Goal: Task Accomplishment & Management: Manage account settings

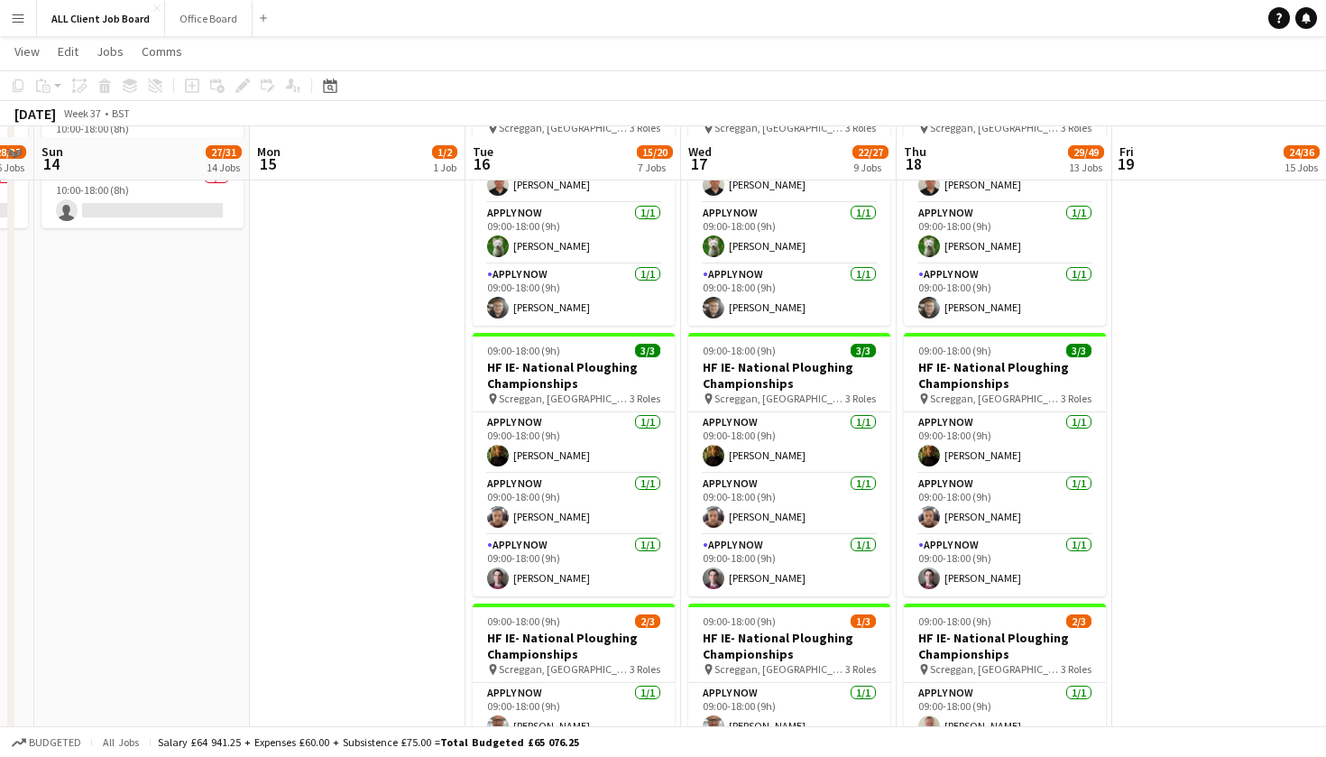
scroll to position [6322, 0]
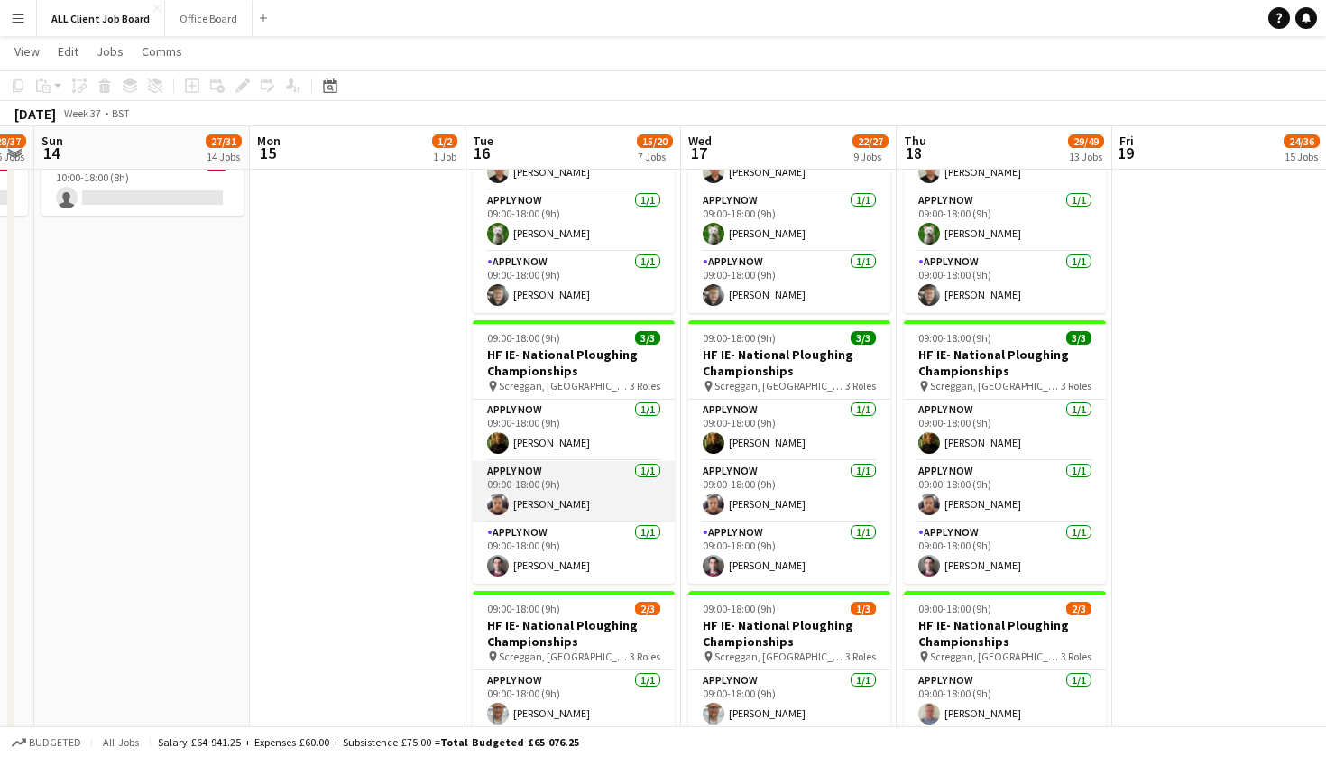
click at [572, 502] on app-card-role "APPLY NOW [DATE] 09:00-18:00 (9h) [PERSON_NAME]" at bounding box center [574, 491] width 202 height 61
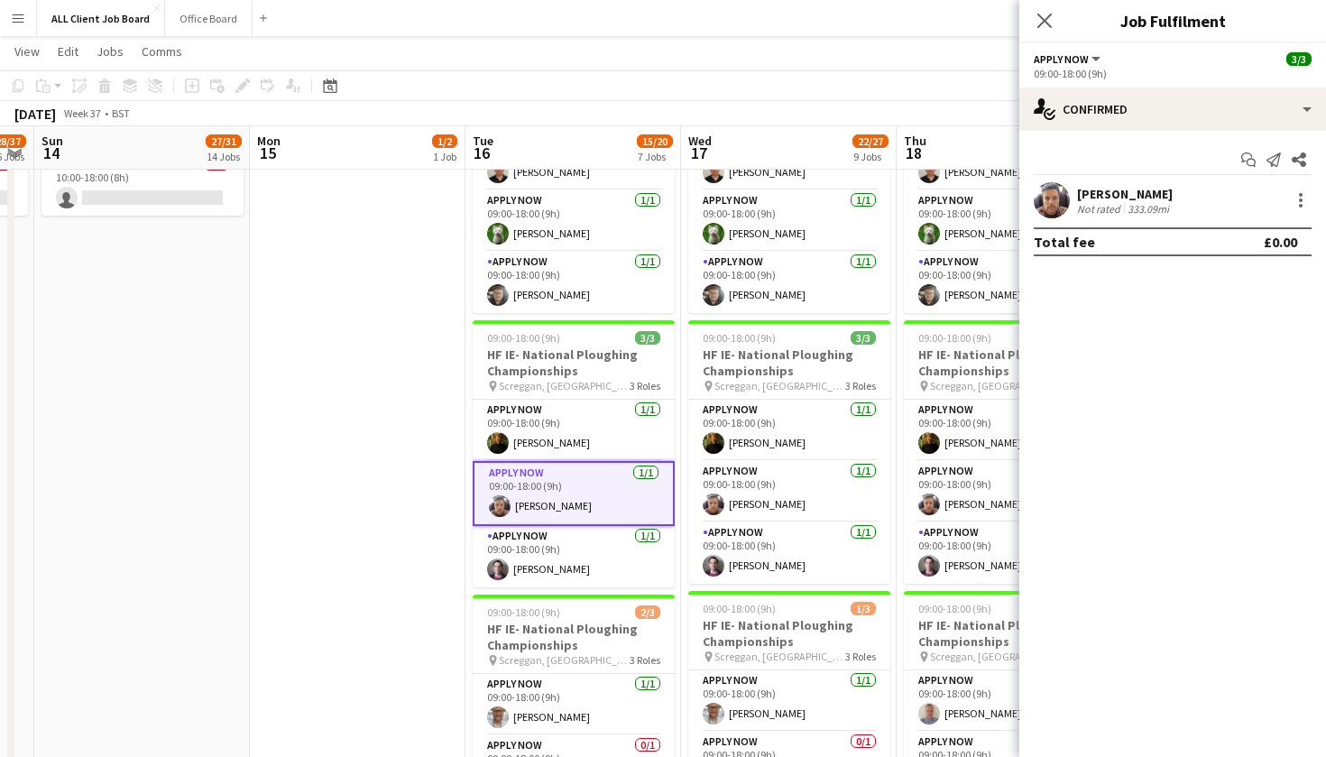
click at [1287, 219] on app-confirmed-crew "[PERSON_NAME] Not rated 333.09mi Total fee £0.00" at bounding box center [1172, 219] width 307 height 74
click at [1297, 206] on div at bounding box center [1301, 200] width 22 height 22
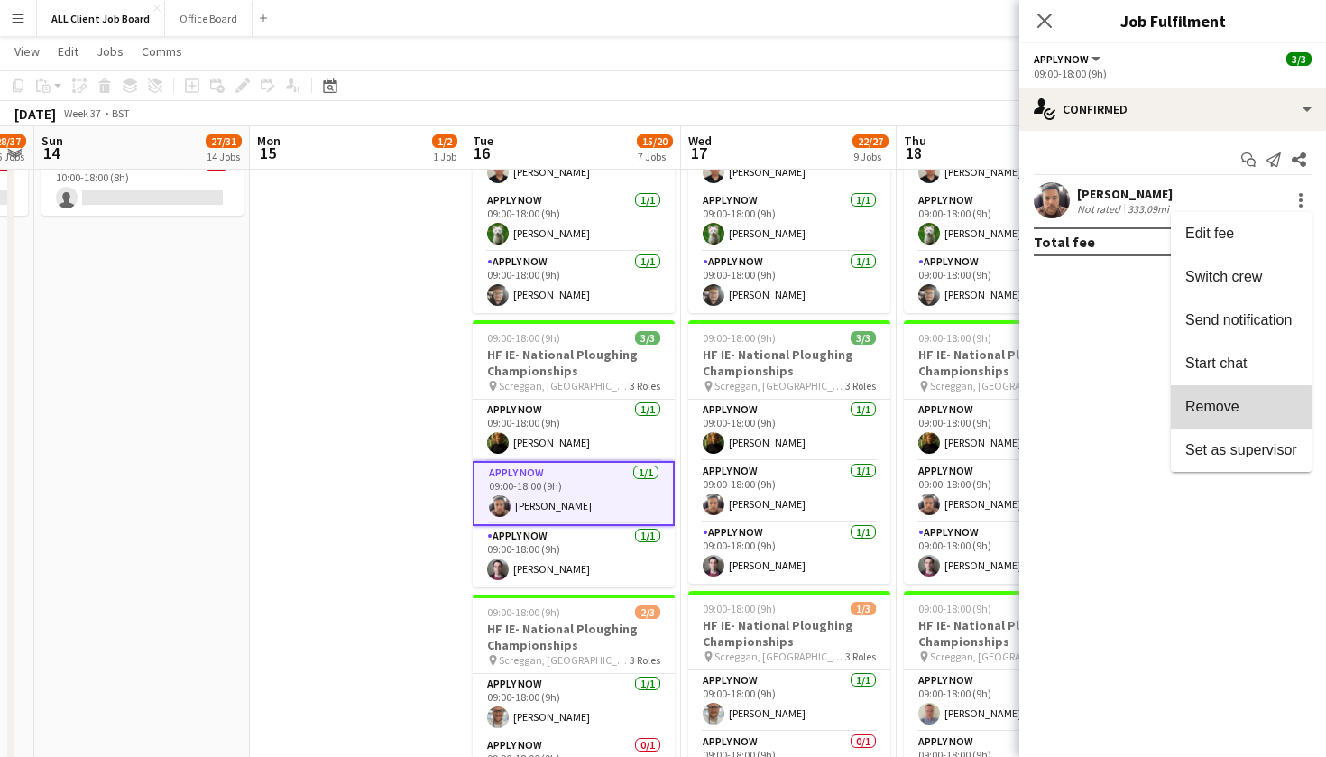
click at [1226, 420] on button "Remove" at bounding box center [1241, 406] width 141 height 43
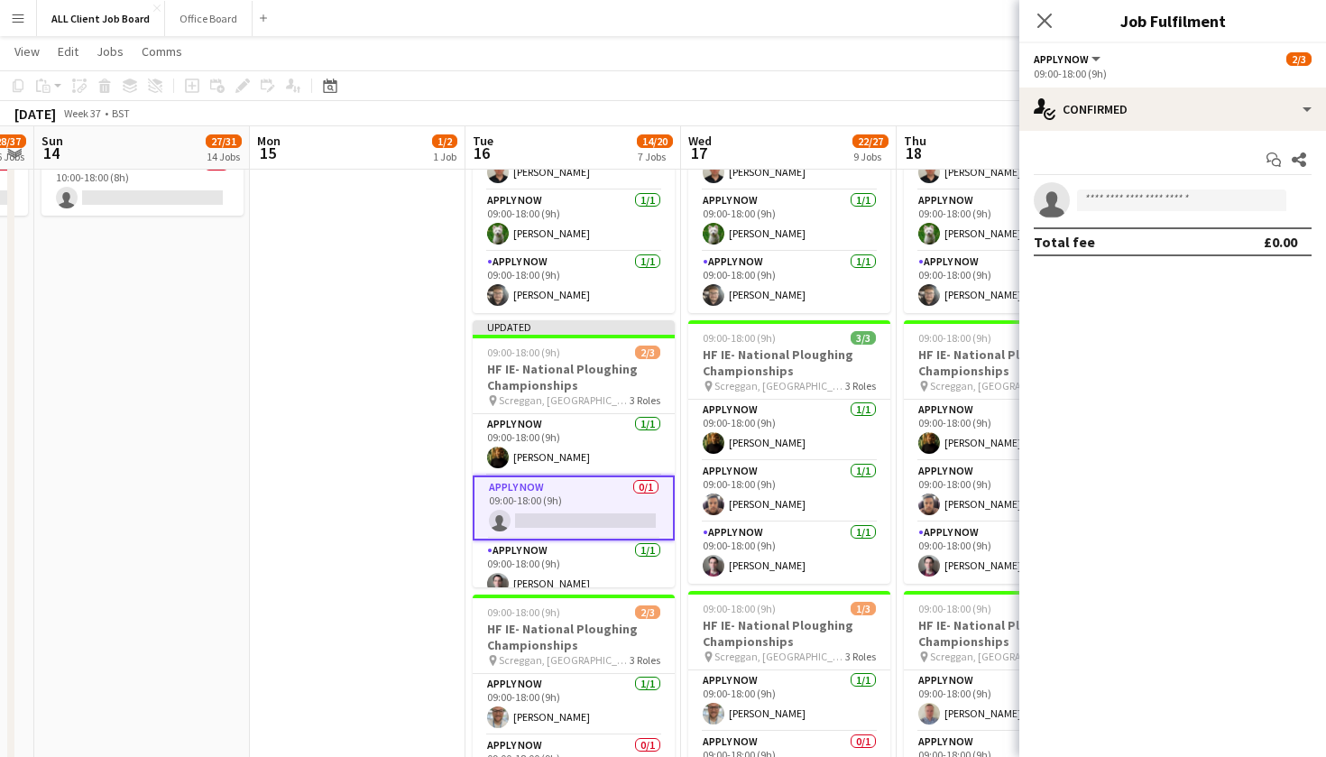
click at [1041, 32] on div "Close pop-in" at bounding box center [1044, 20] width 51 height 41
click at [1042, 28] on icon "Close pop-in" at bounding box center [1044, 20] width 17 height 17
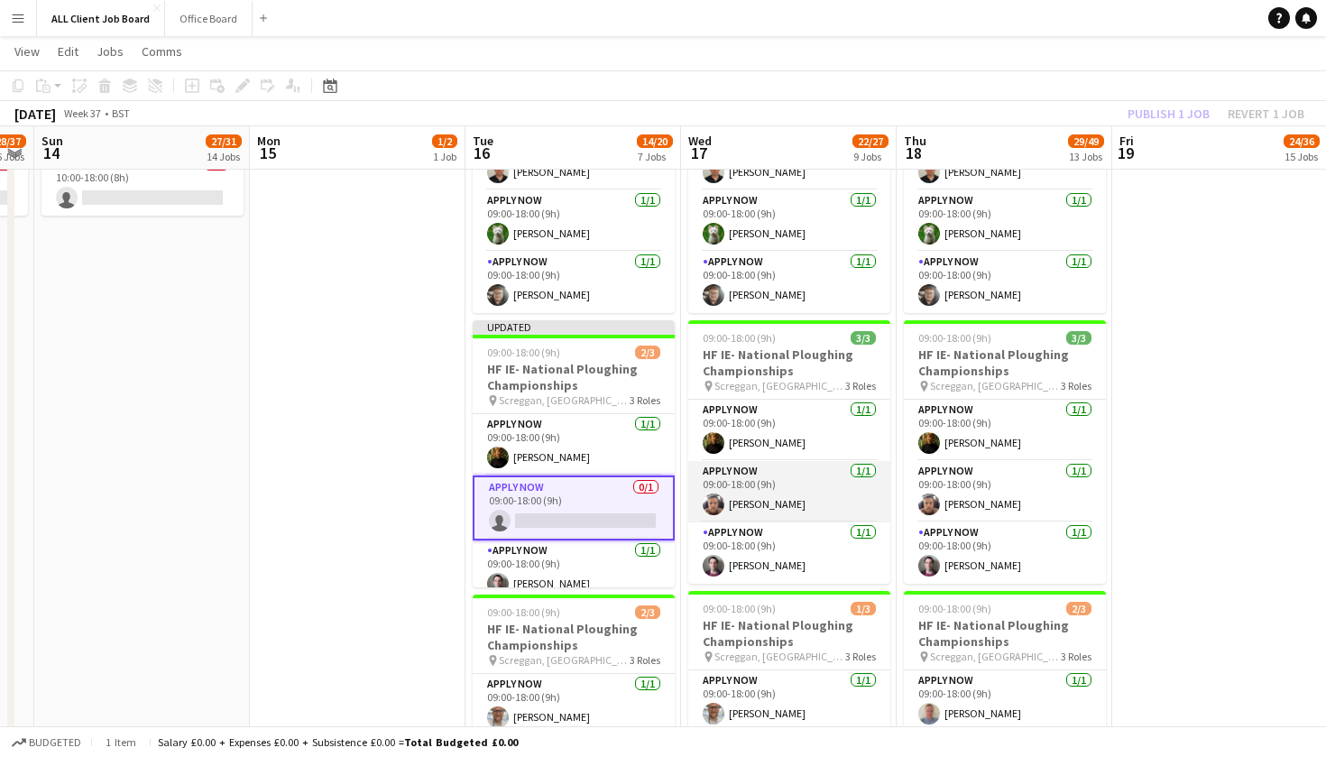
click at [859, 482] on app-card-role "APPLY NOW [DATE] 09:00-18:00 (9h) [PERSON_NAME]" at bounding box center [789, 491] width 202 height 61
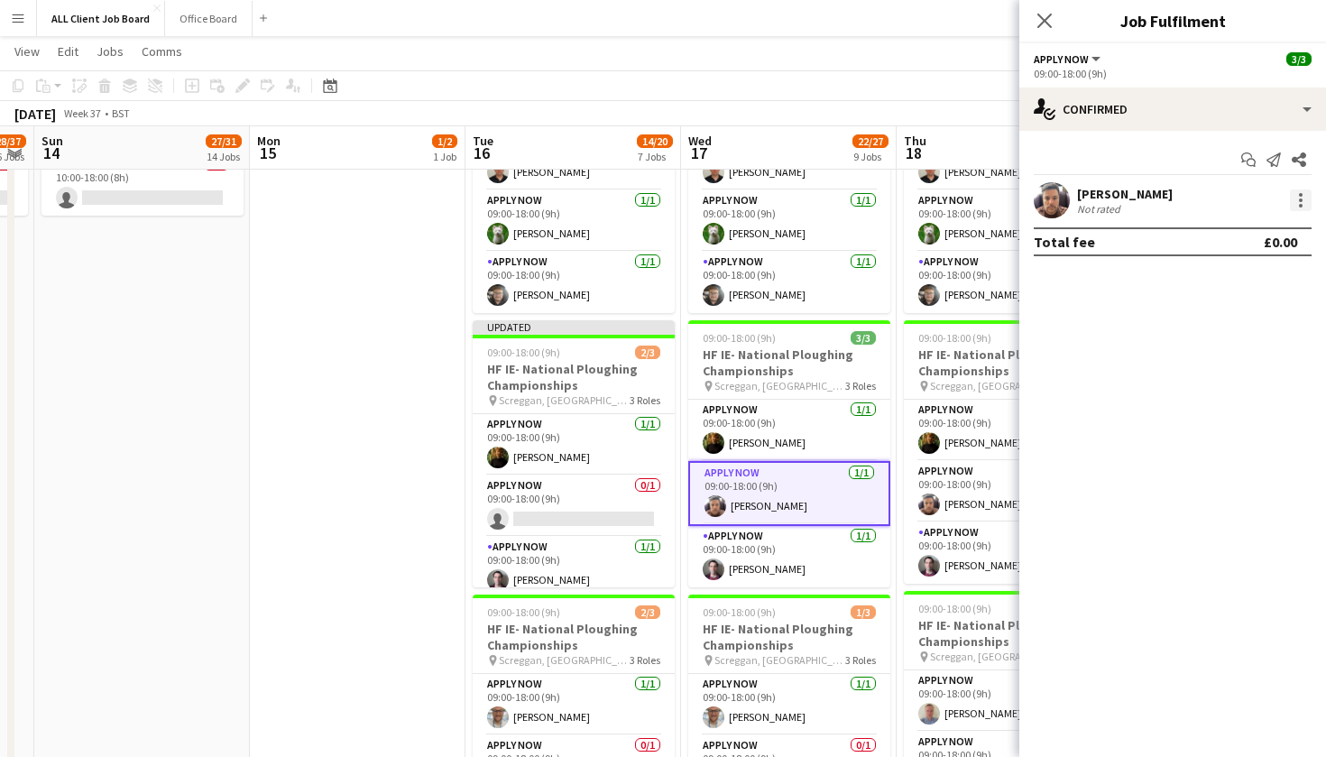
click at [1295, 198] on div at bounding box center [1301, 200] width 22 height 22
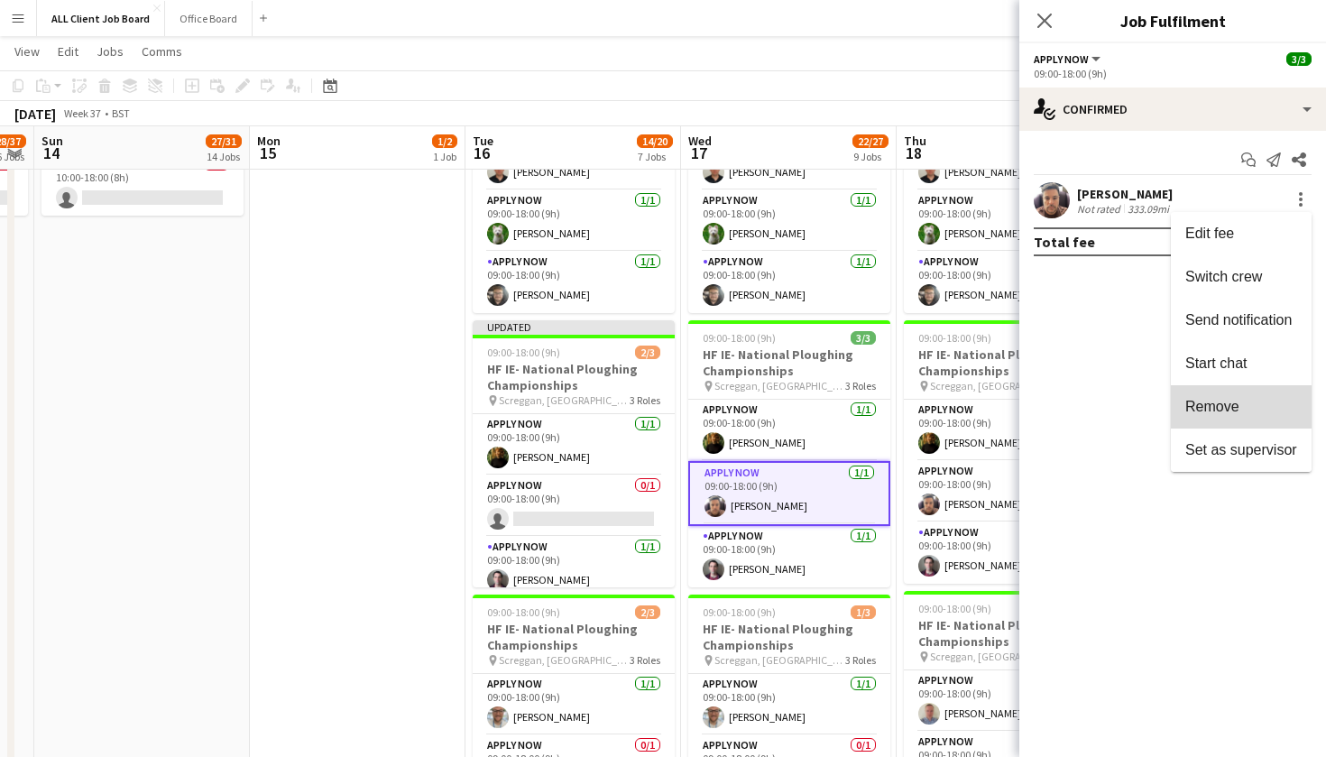
click at [1284, 401] on span "Remove" at bounding box center [1241, 407] width 112 height 16
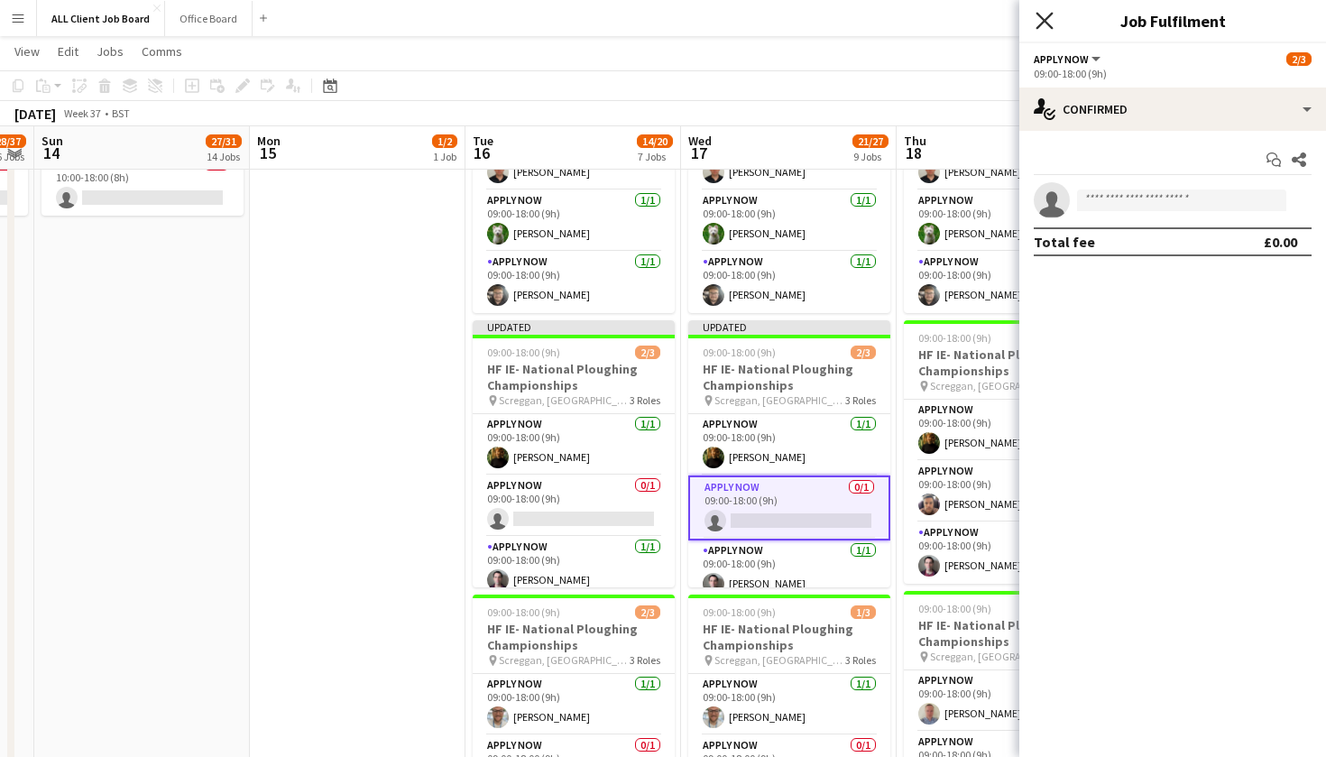
click at [1045, 25] on icon "Close pop-in" at bounding box center [1044, 20] width 17 height 17
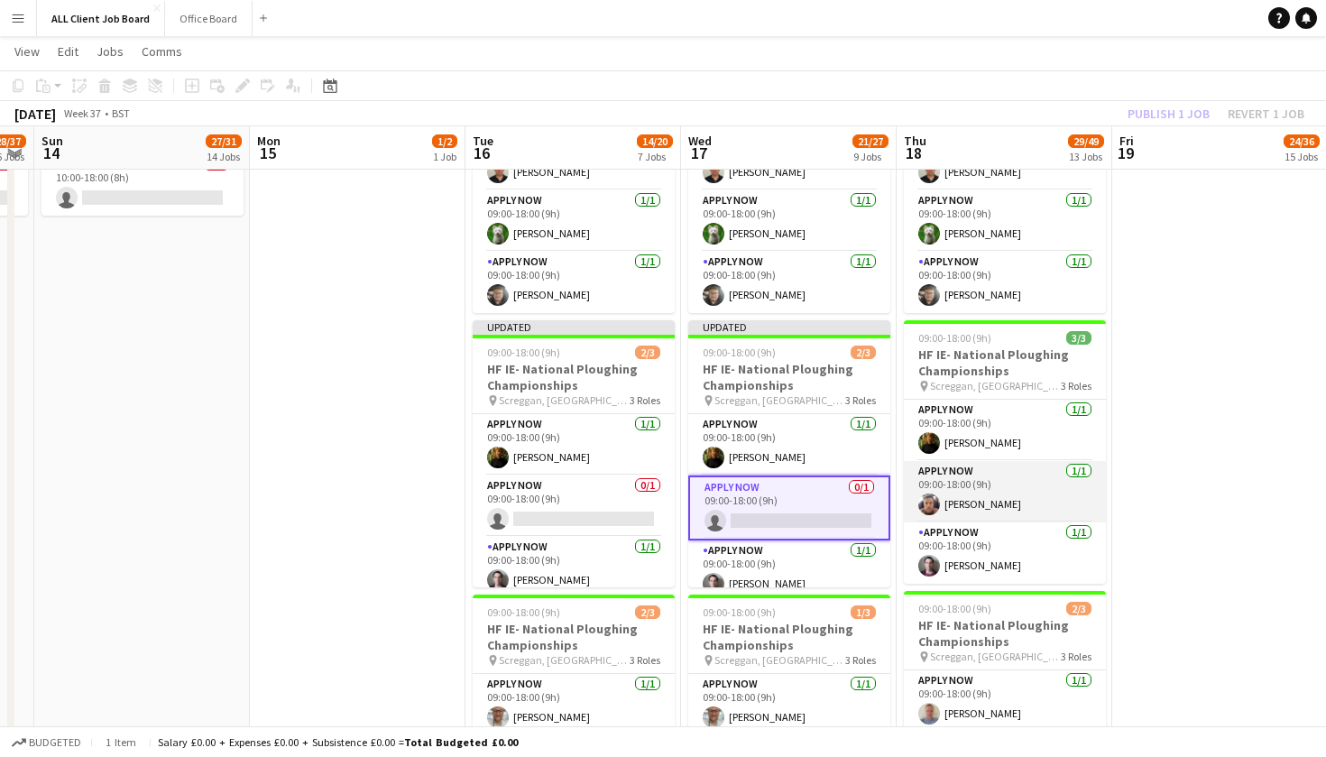
click at [1036, 481] on app-card-role "APPLY NOW [DATE] 09:00-18:00 (9h) [PERSON_NAME]" at bounding box center [1005, 491] width 202 height 61
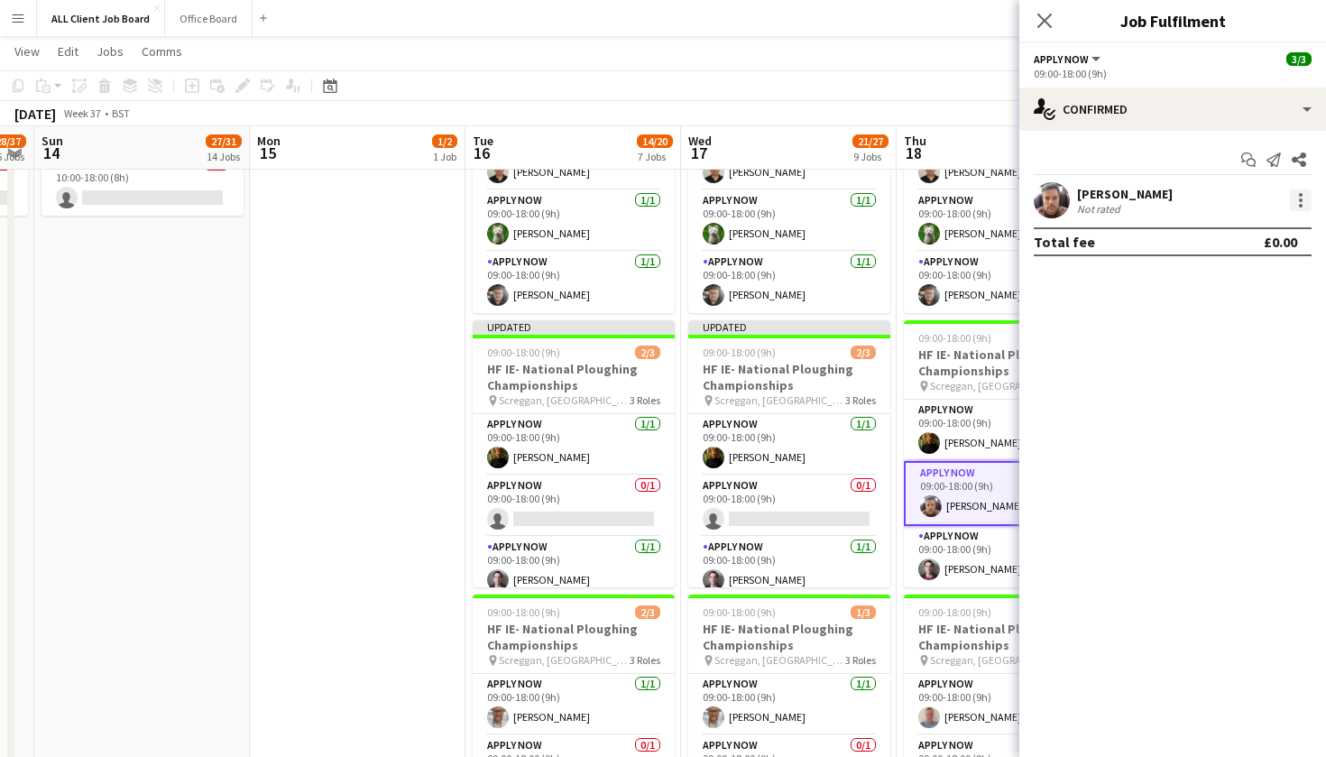
click at [1303, 207] on div at bounding box center [1301, 200] width 22 height 22
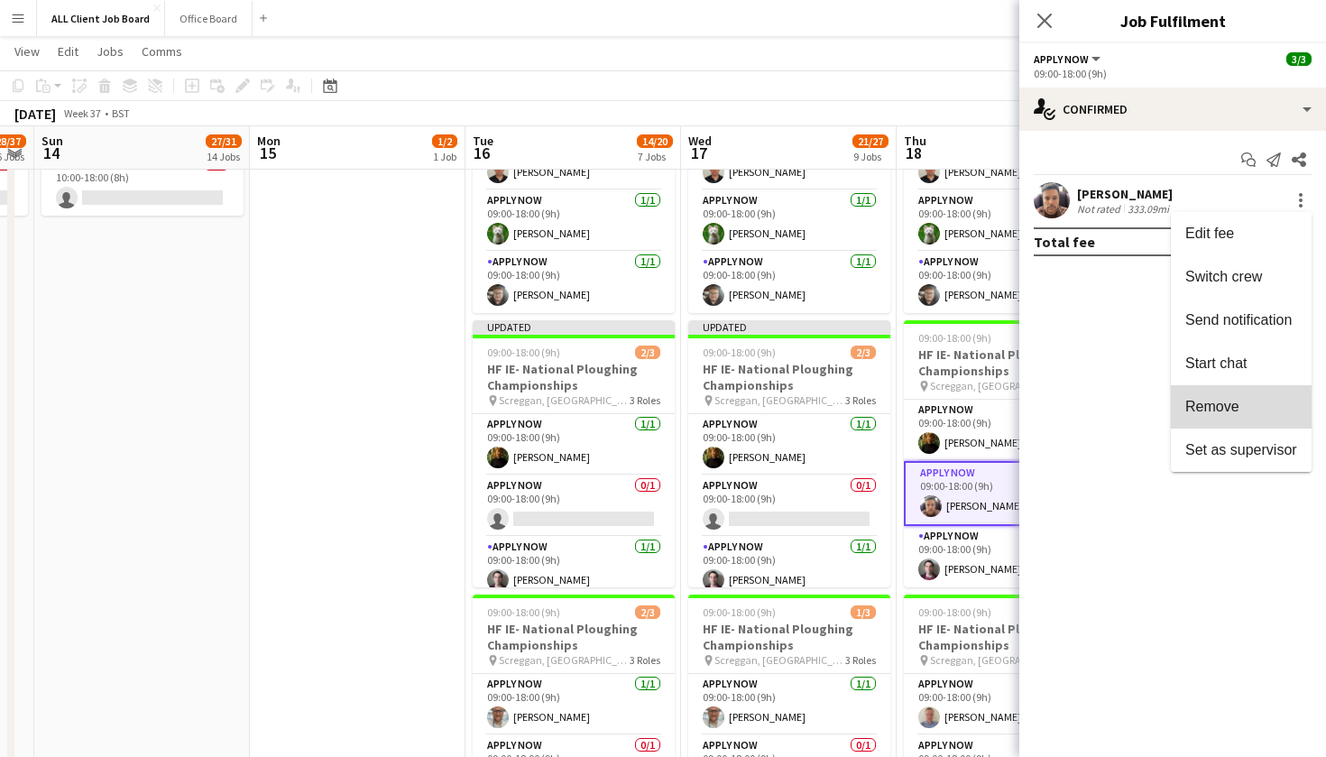
click at [1259, 404] on span "Remove" at bounding box center [1241, 407] width 112 height 16
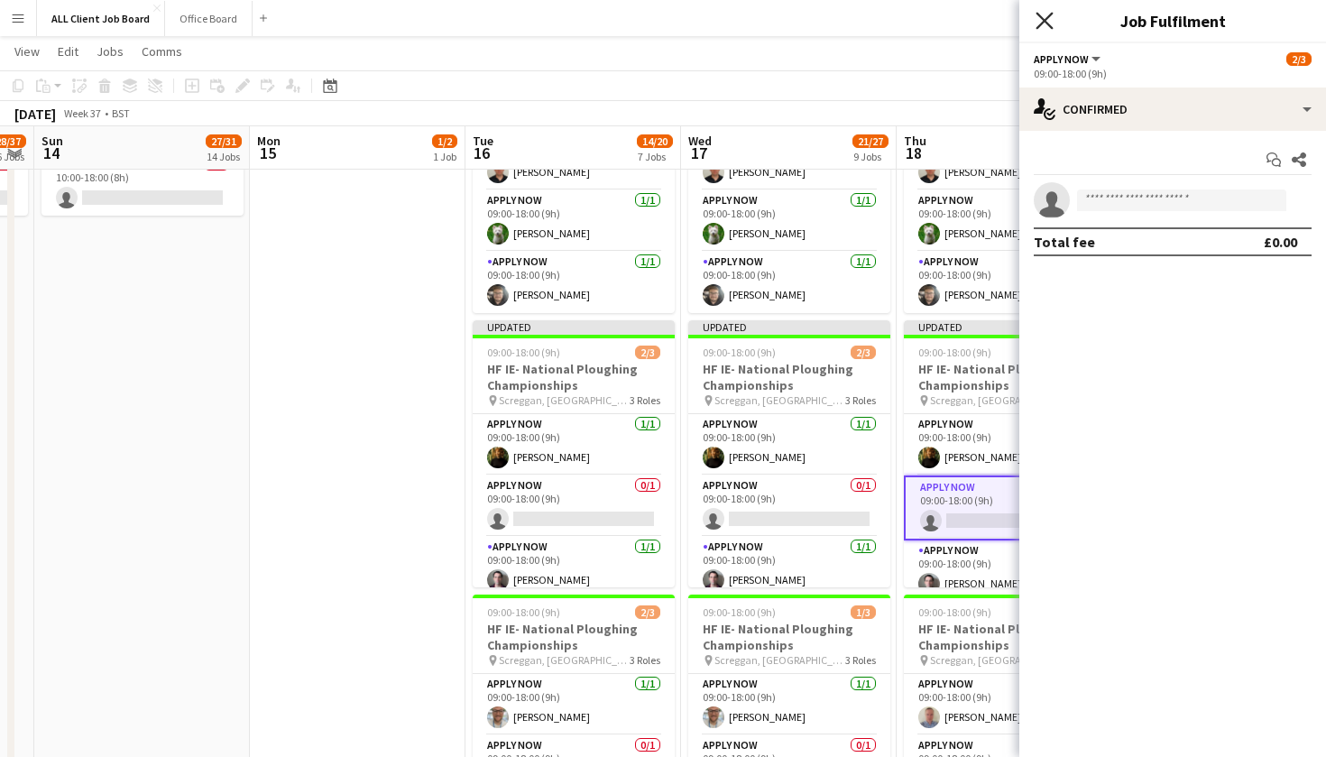
click at [1047, 23] on icon at bounding box center [1044, 20] width 17 height 17
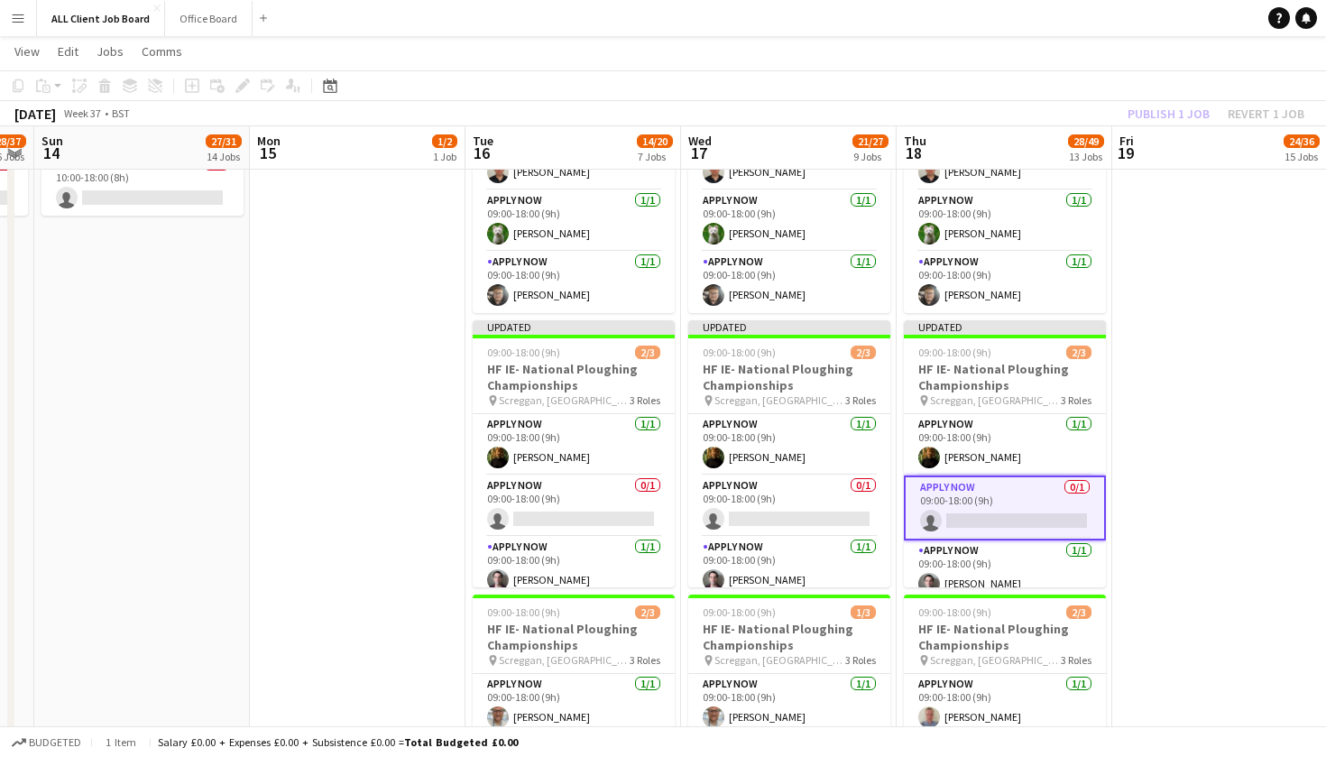
click at [1068, 96] on app-toolbar "Copy Paste Paste Command V Paste with crew Command Shift V Paste linked Job [GE…" at bounding box center [663, 85] width 1326 height 31
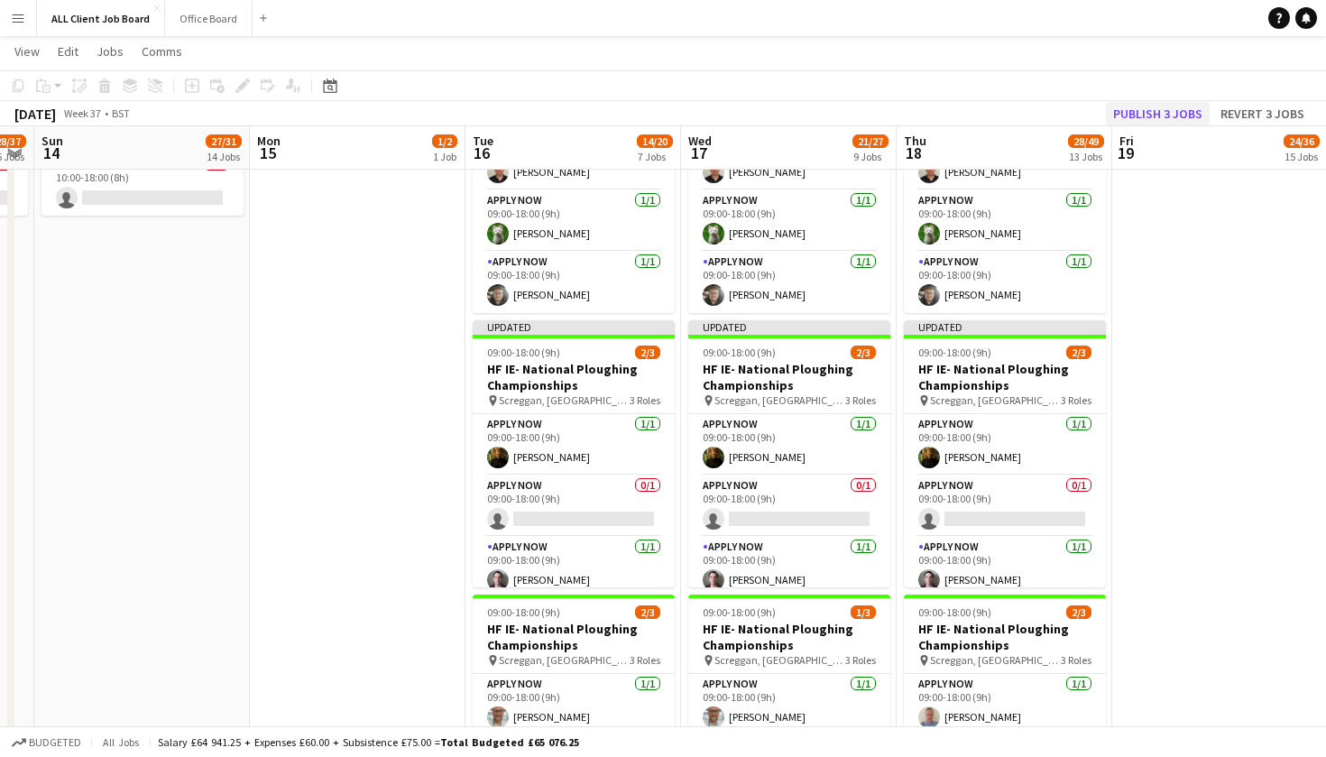
click at [1138, 102] on button "Publish 3 jobs" at bounding box center [1158, 113] width 104 height 23
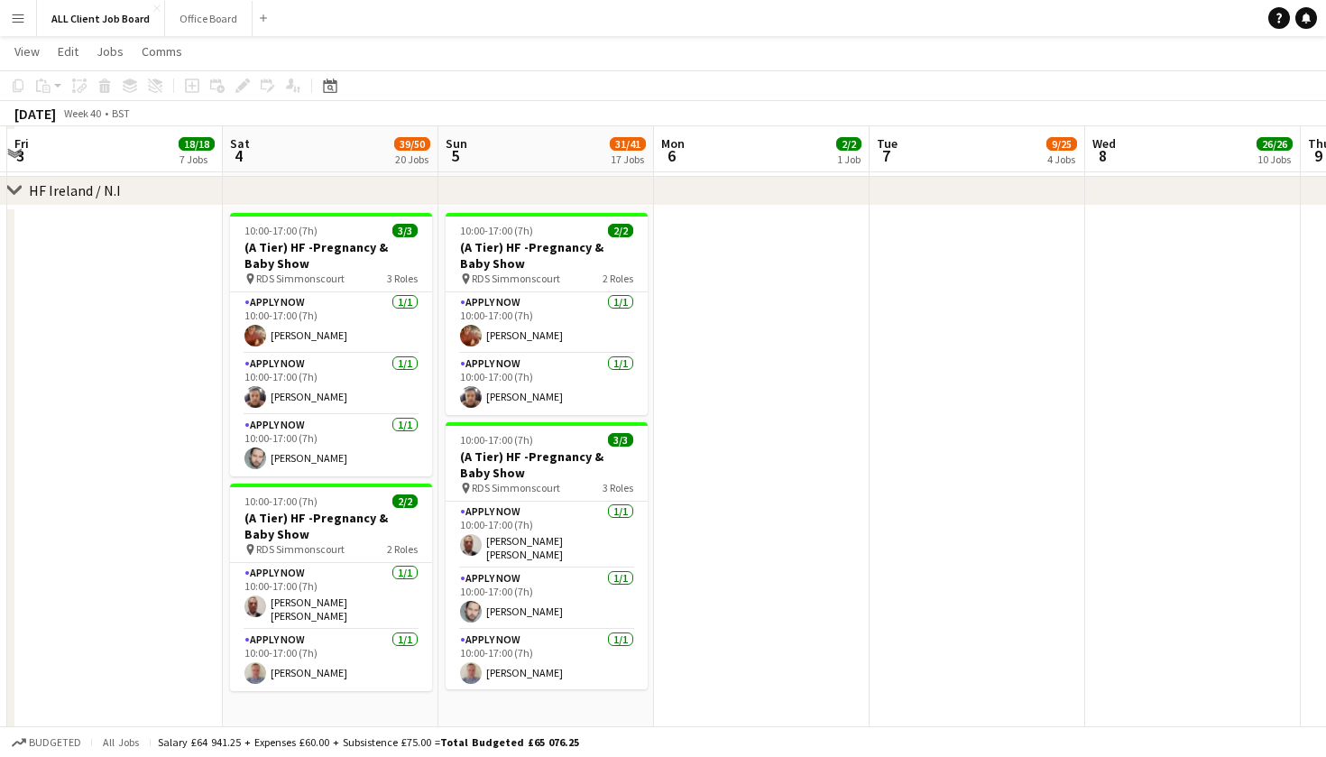
scroll to position [5897, 0]
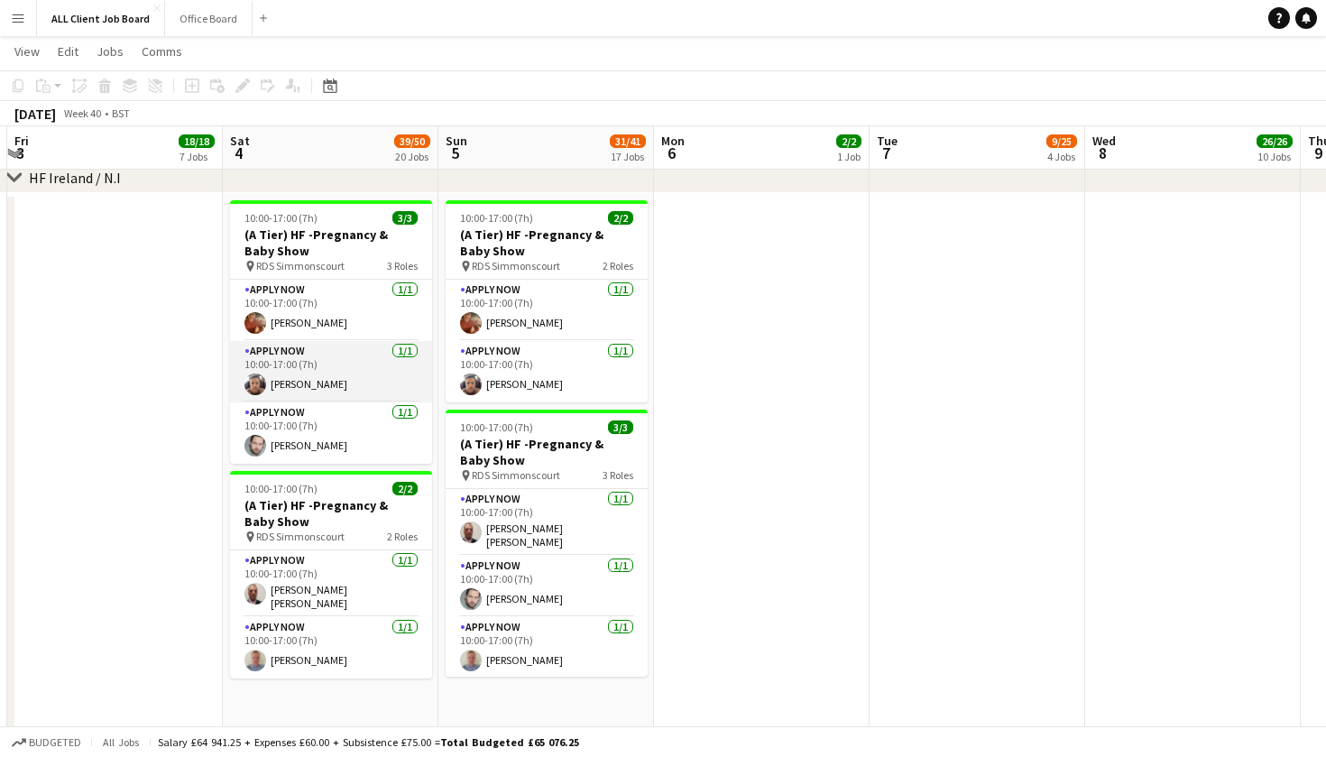
click at [332, 369] on app-card-role "APPLY NOW [DATE] 10:00-17:00 (7h) [PERSON_NAME]" at bounding box center [331, 371] width 202 height 61
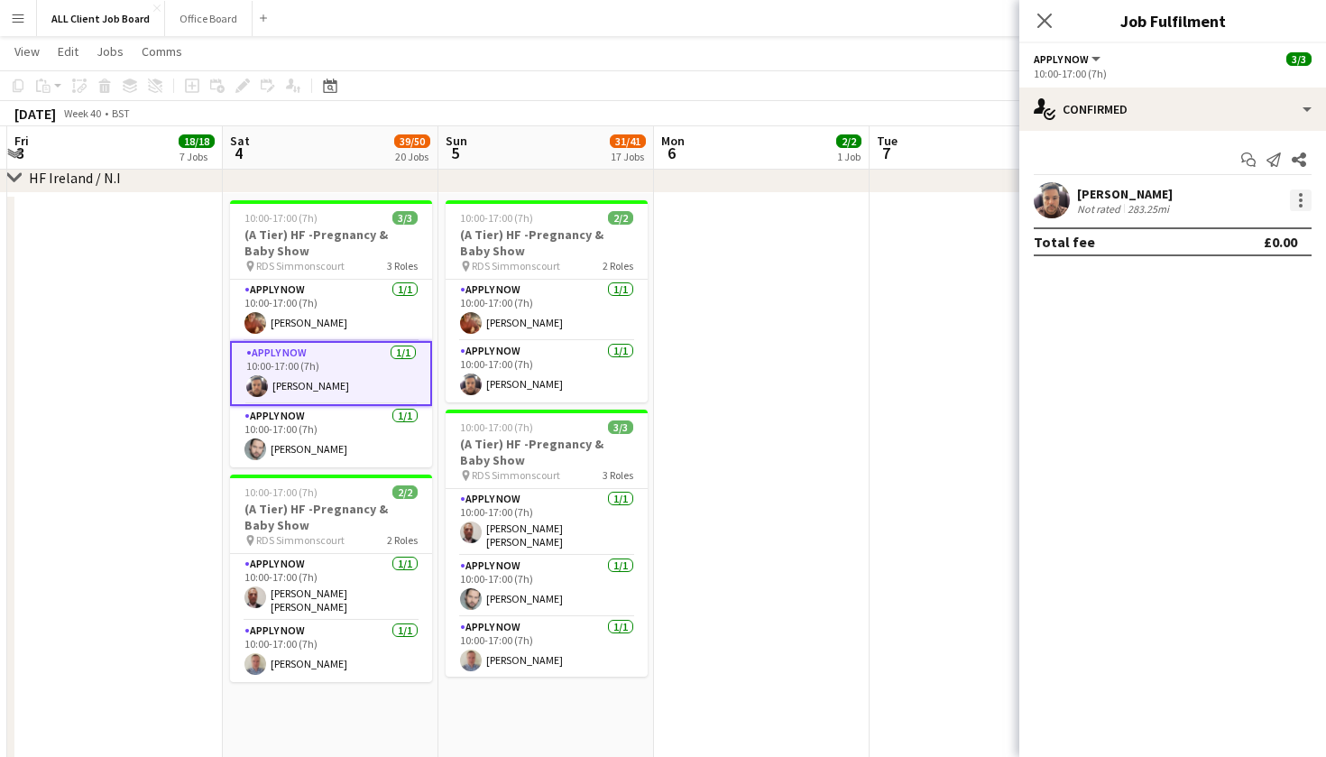
click at [1298, 201] on div at bounding box center [1301, 200] width 22 height 22
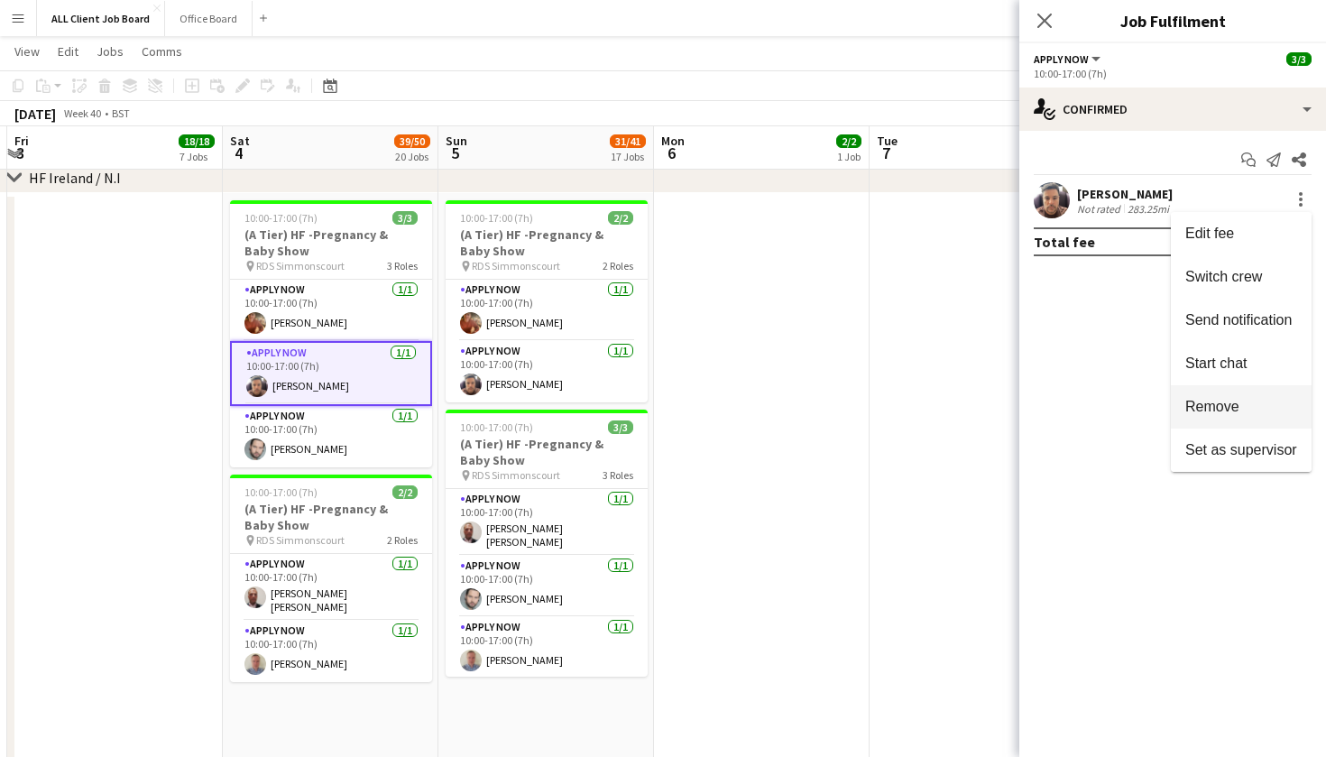
click at [1265, 403] on span "Remove" at bounding box center [1241, 407] width 112 height 16
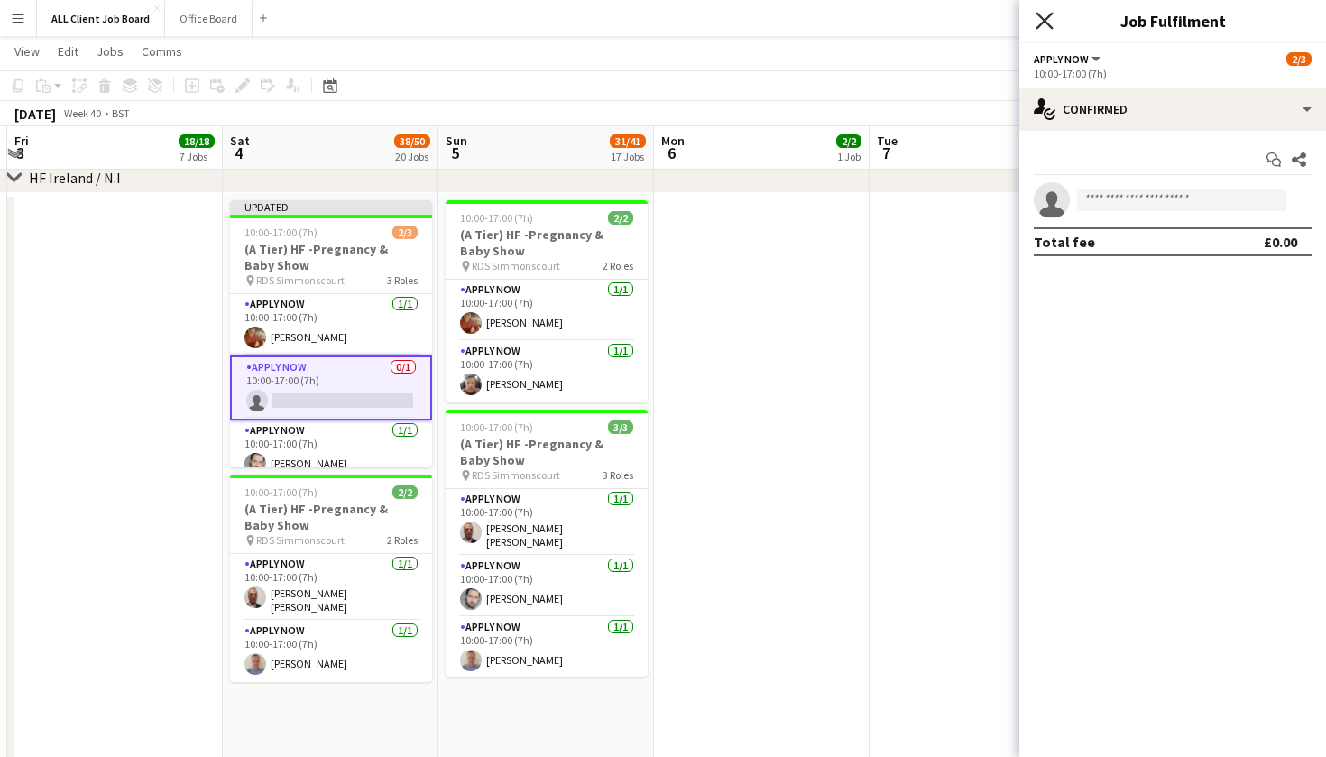
click at [1049, 24] on icon at bounding box center [1044, 20] width 17 height 17
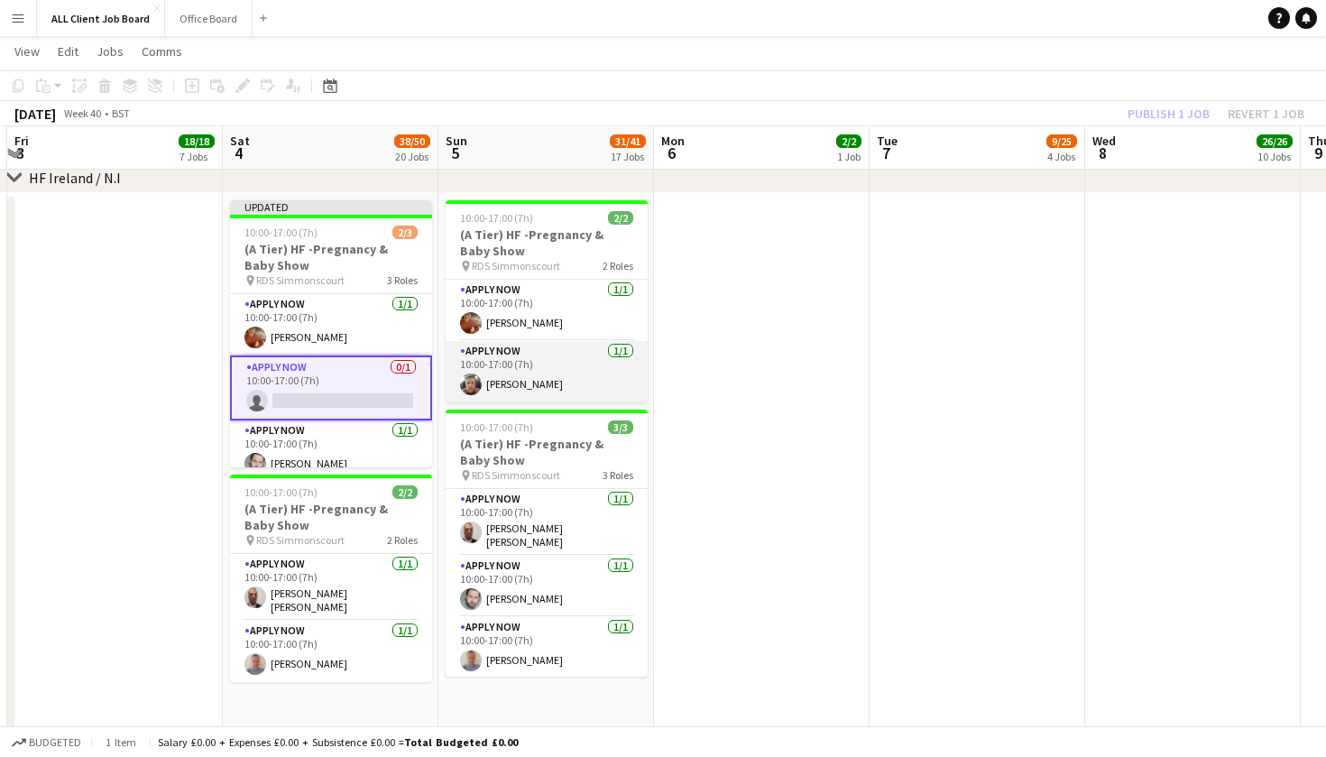
click at [544, 382] on app-card-role "APPLY NOW [DATE] 10:00-17:00 (7h) [PERSON_NAME]" at bounding box center [547, 371] width 202 height 61
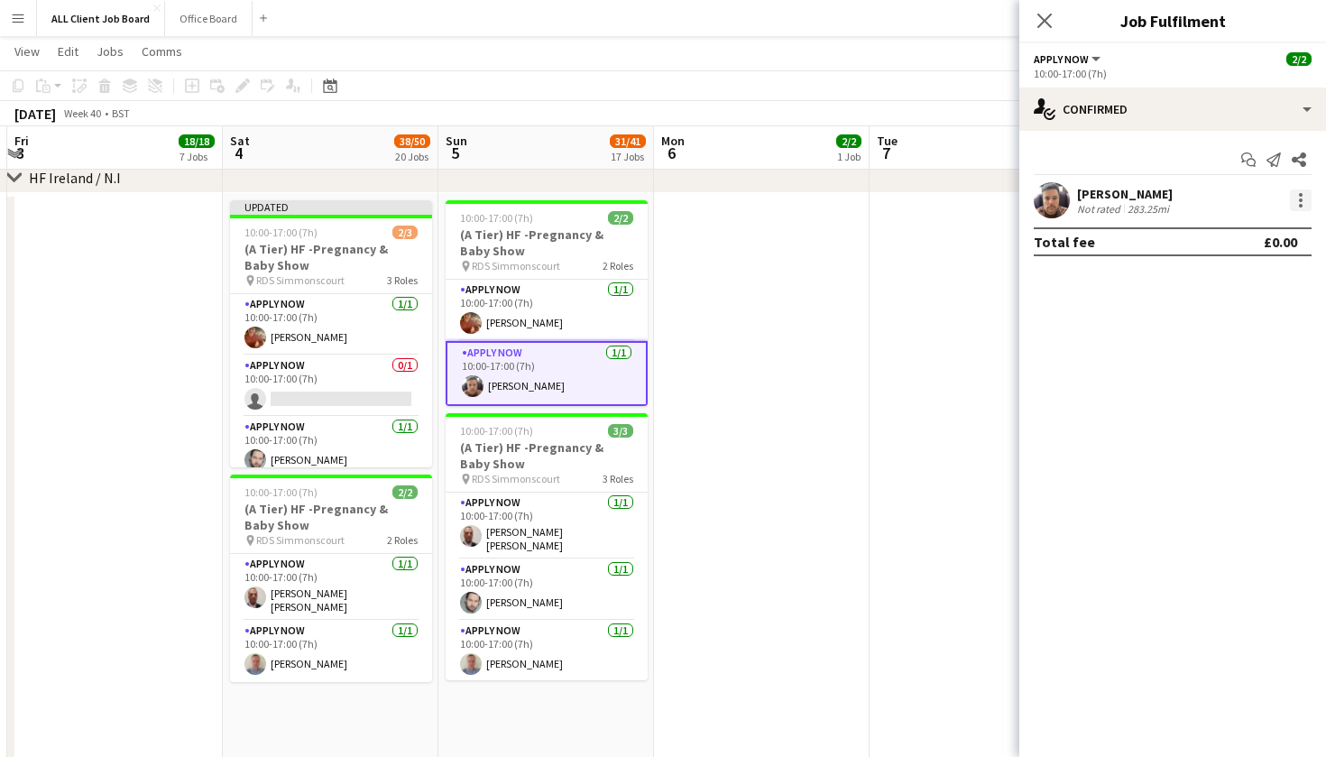
click at [1299, 199] on div at bounding box center [1301, 200] width 4 height 4
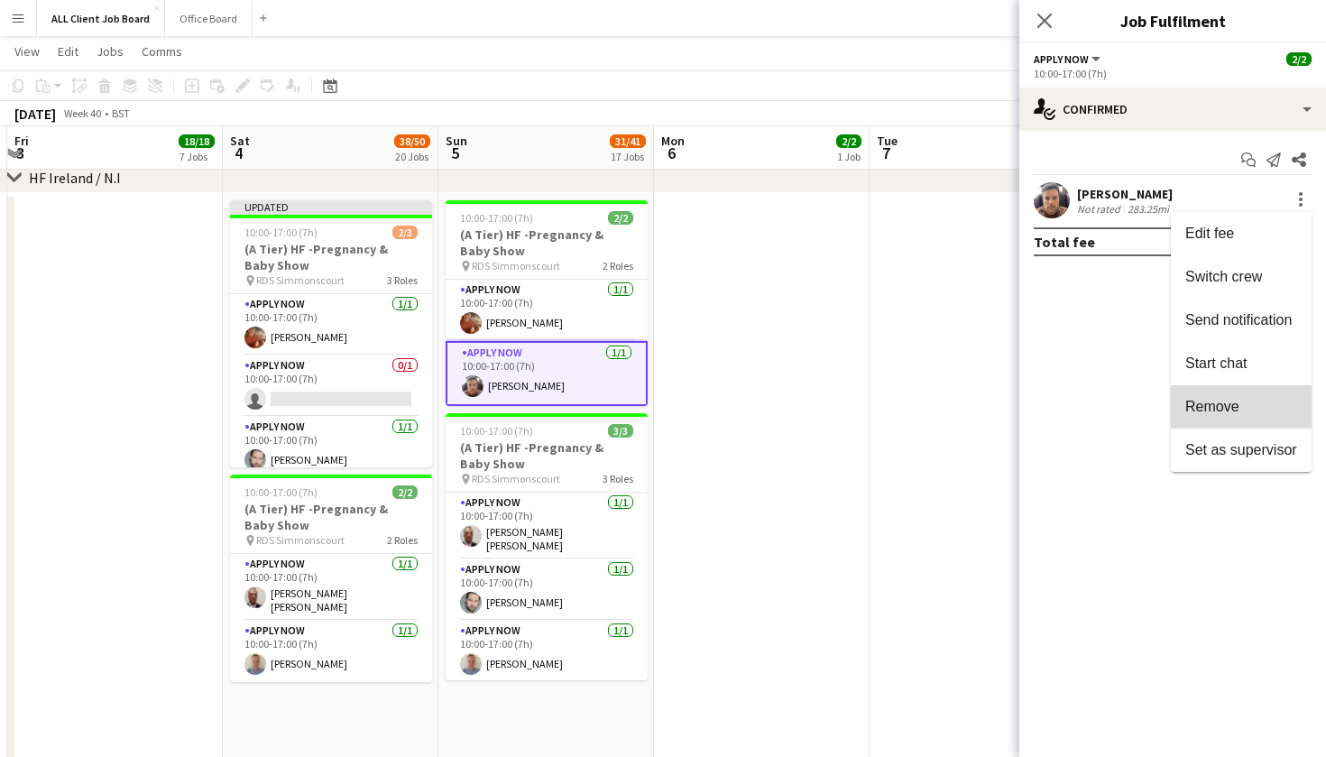
click at [1267, 422] on button "Remove" at bounding box center [1241, 406] width 141 height 43
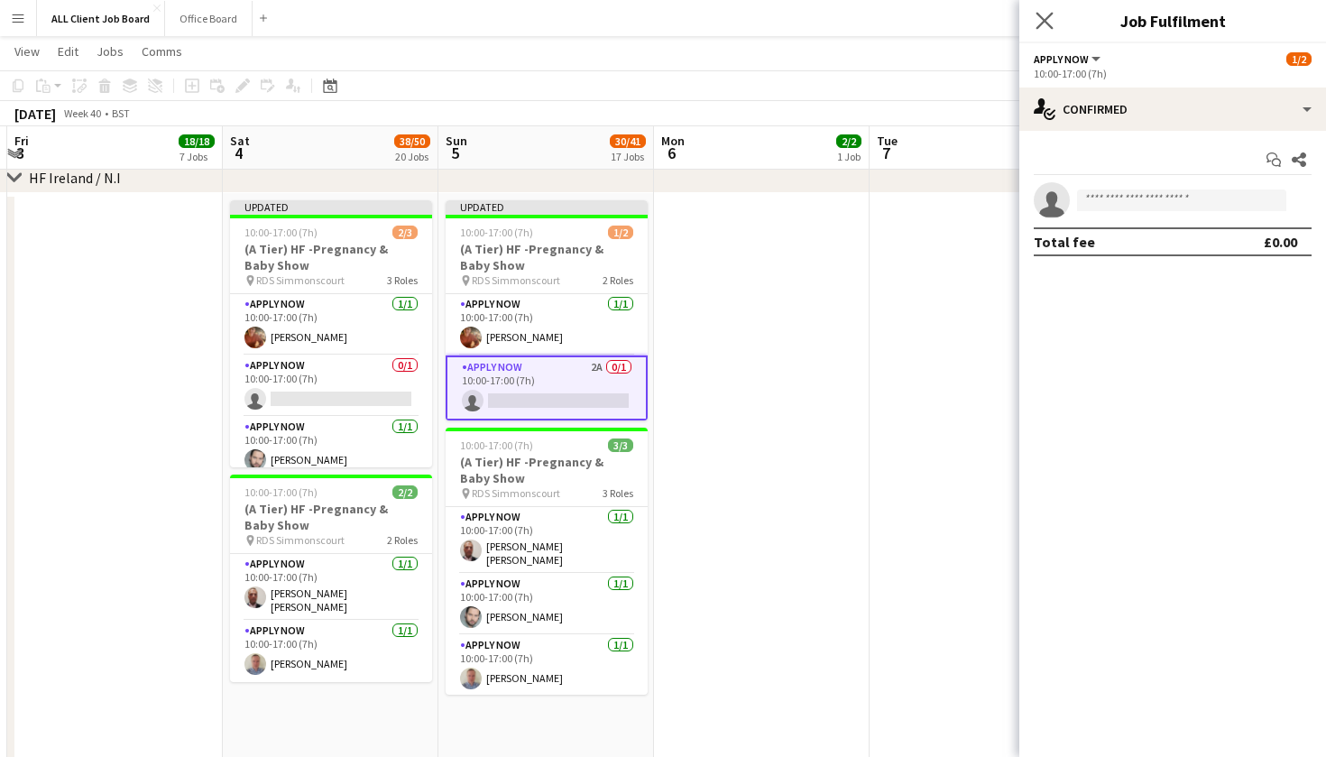
click at [1035, 22] on app-icon "Close pop-in" at bounding box center [1045, 21] width 26 height 26
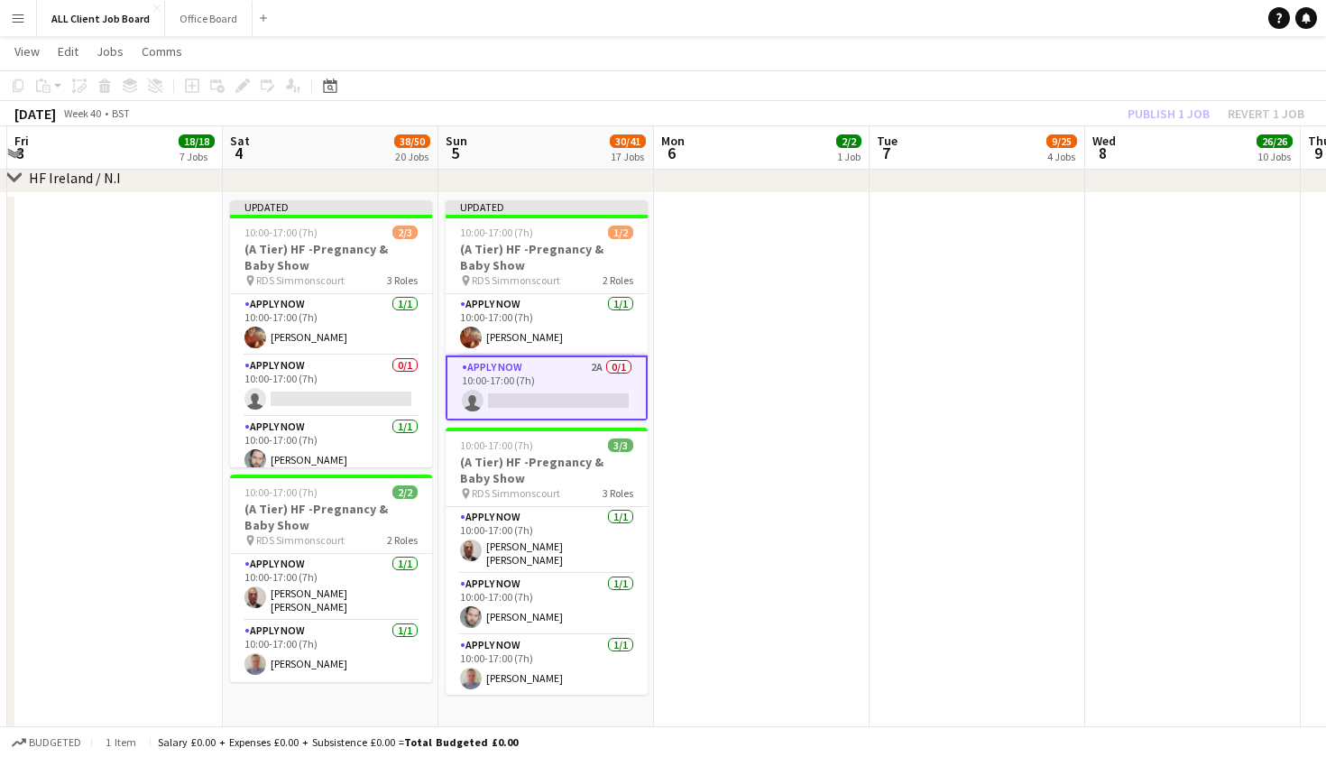
click at [942, 428] on app-date-cell at bounding box center [978, 755] width 216 height 1124
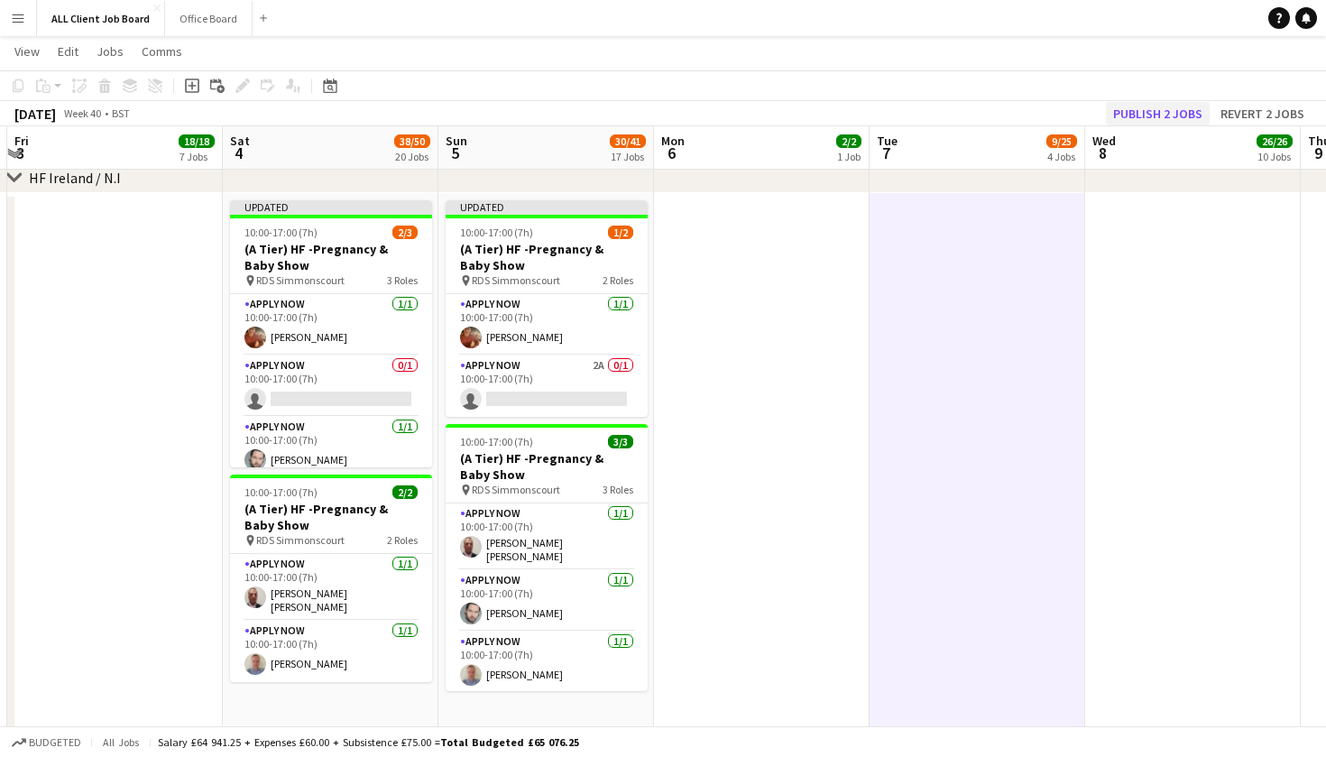
click at [1140, 114] on button "Publish 2 jobs" at bounding box center [1158, 113] width 104 height 23
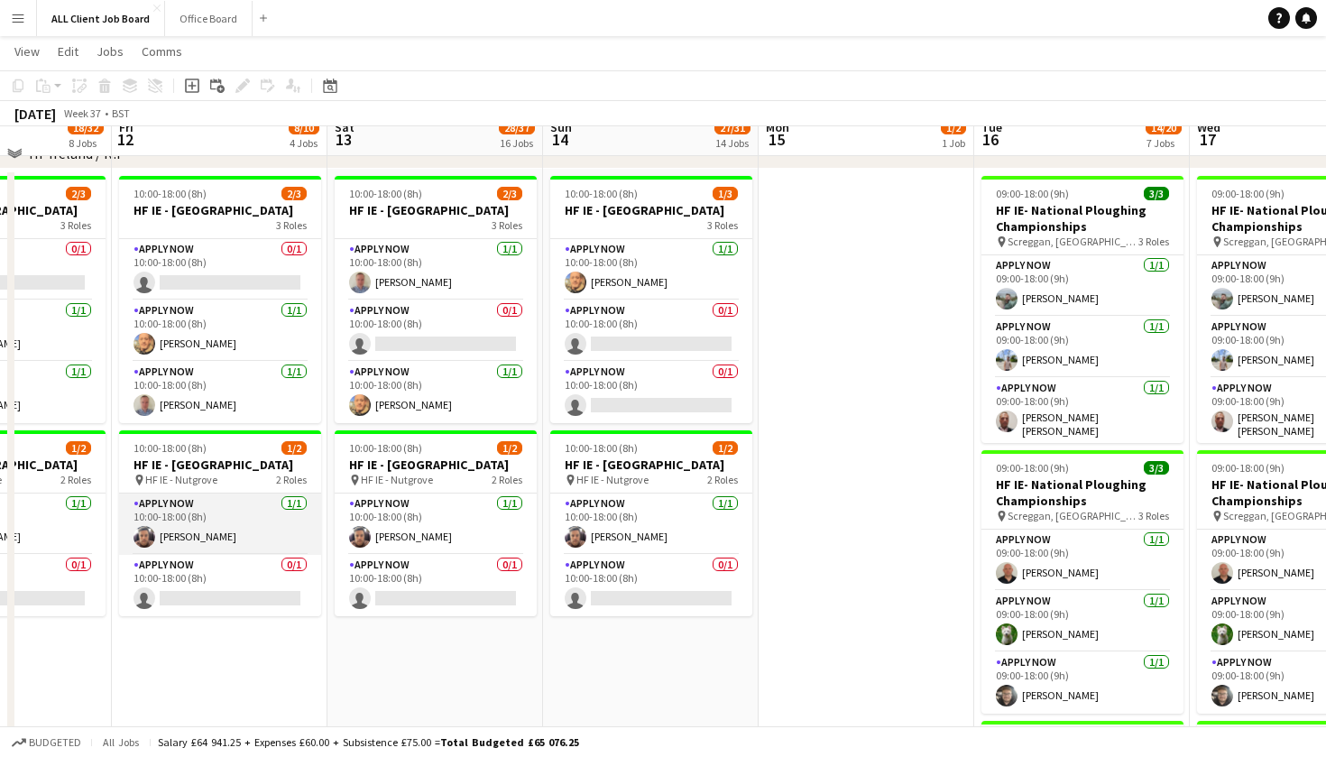
scroll to position [5926, 0]
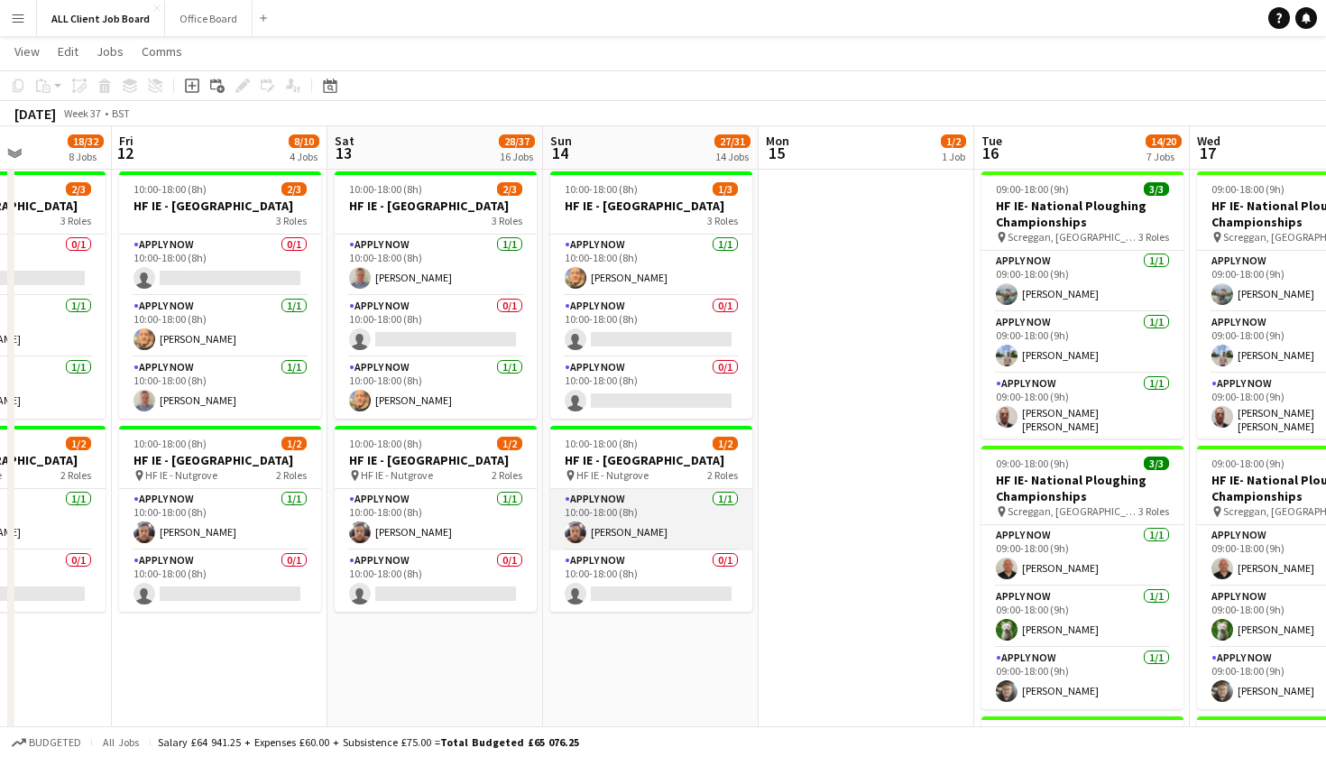
click at [663, 550] on app-card-role "APPLY NOW [DATE] 10:00-18:00 (8h) [PERSON_NAME]" at bounding box center [651, 519] width 202 height 61
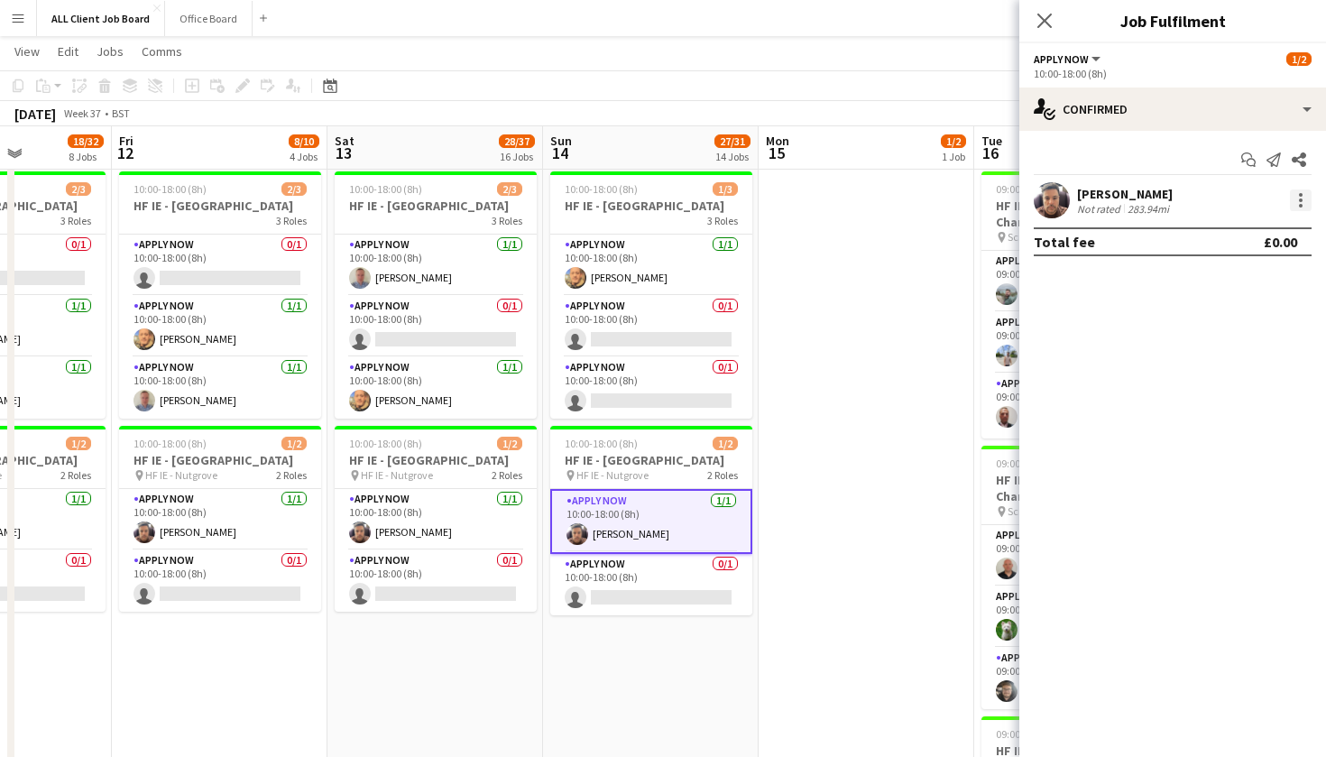
click at [1304, 204] on div at bounding box center [1301, 200] width 22 height 22
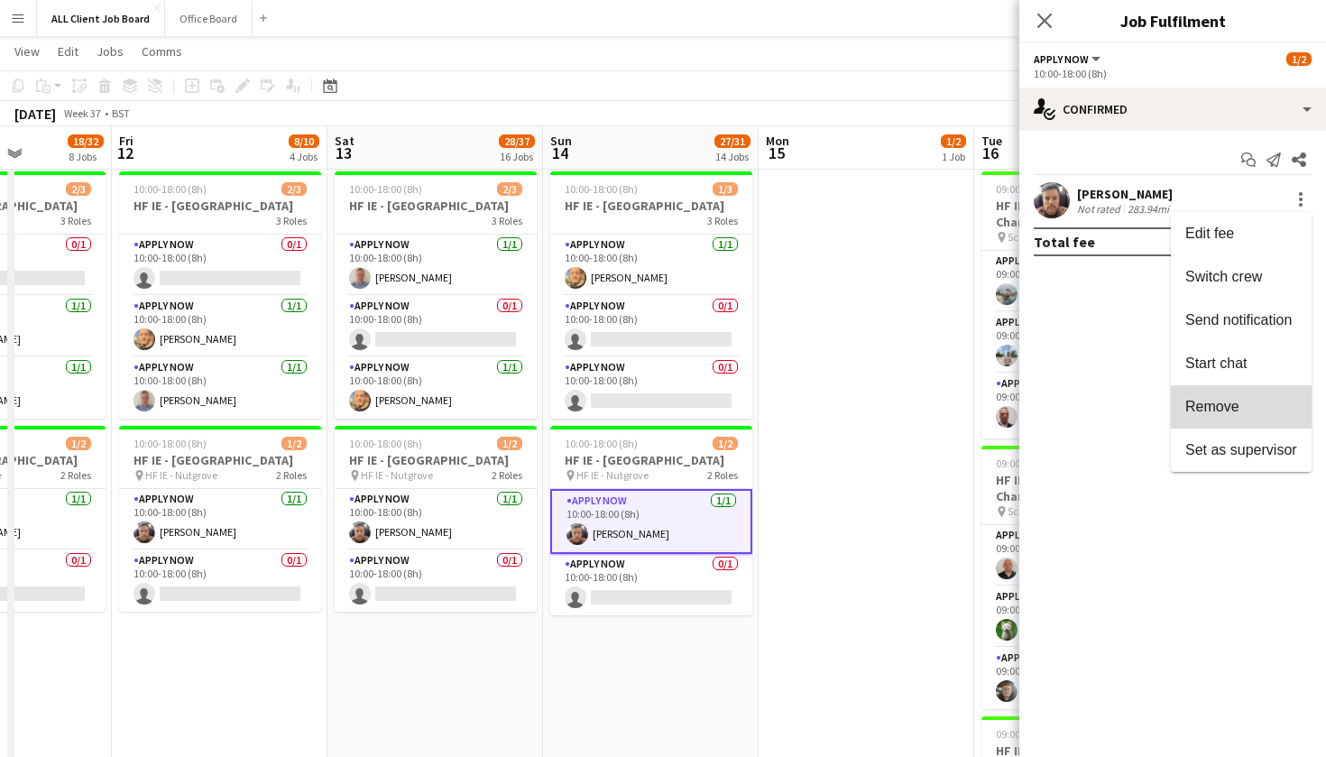
click at [1255, 410] on span "Remove" at bounding box center [1241, 407] width 112 height 16
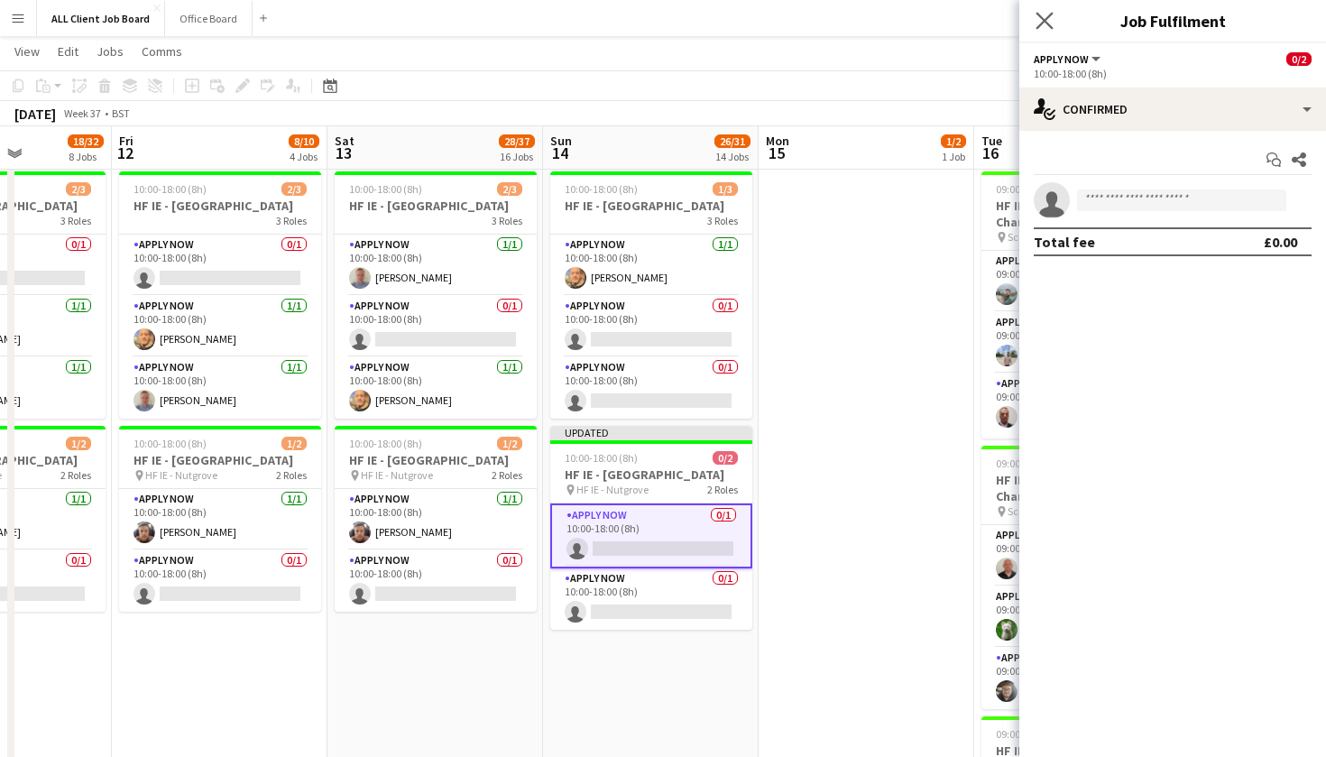
click at [1046, 30] on app-icon "Close pop-in" at bounding box center [1045, 21] width 26 height 26
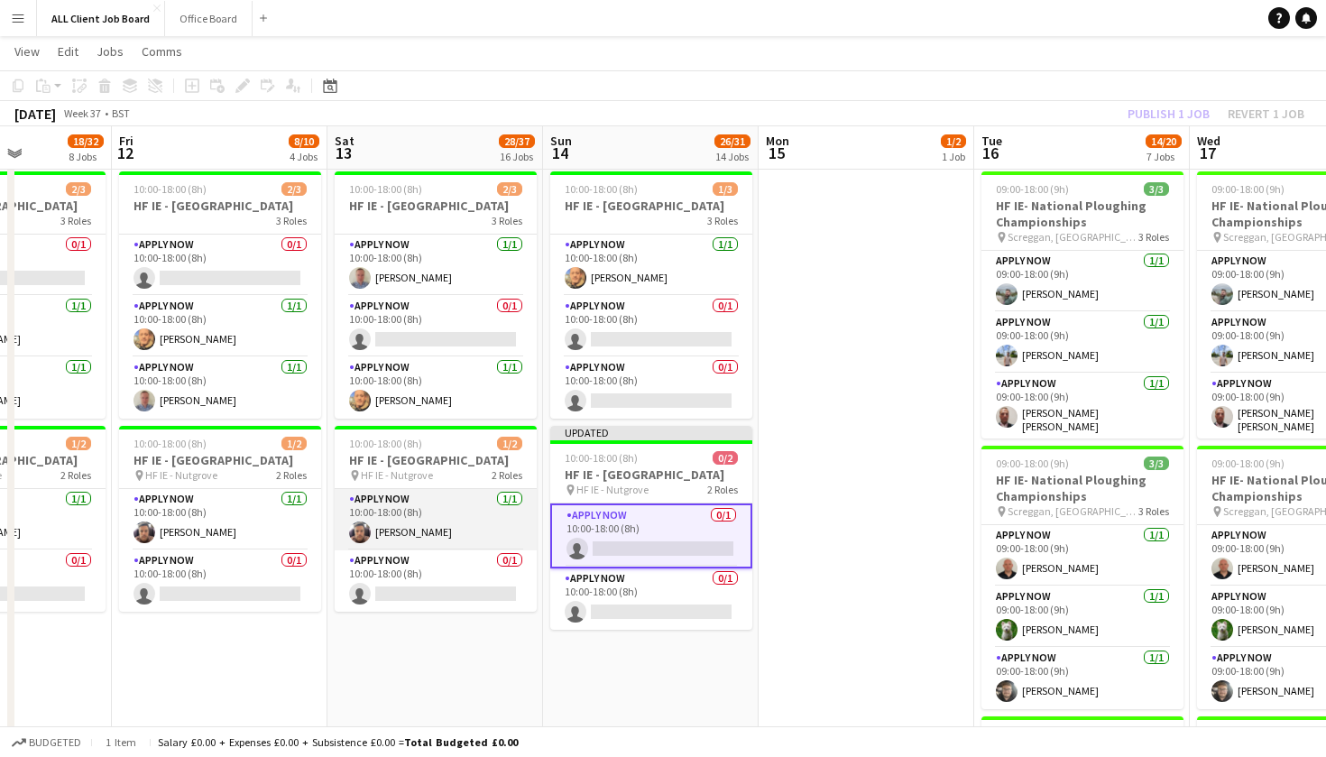
click at [474, 535] on app-card-role "APPLY NOW [DATE] 10:00-18:00 (8h) [PERSON_NAME]" at bounding box center [436, 519] width 202 height 61
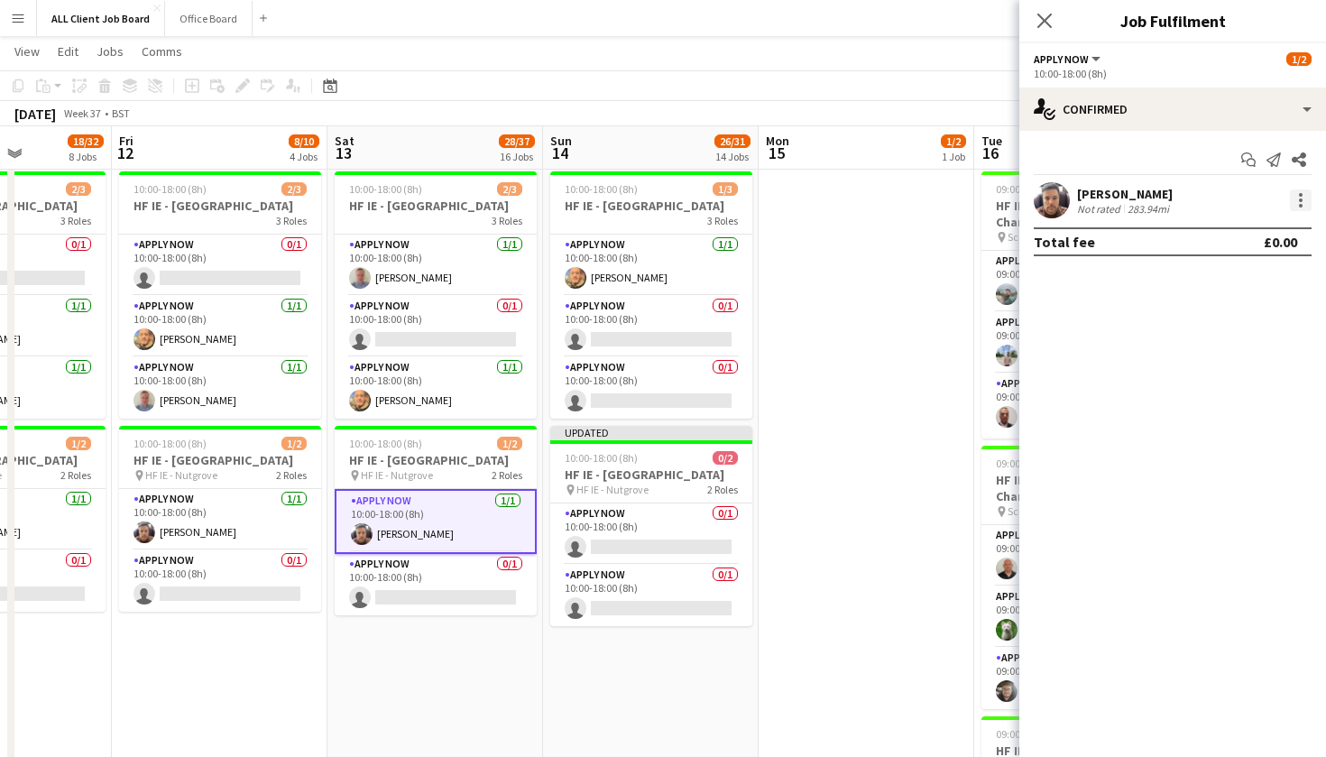
click at [1295, 198] on div at bounding box center [1301, 200] width 22 height 22
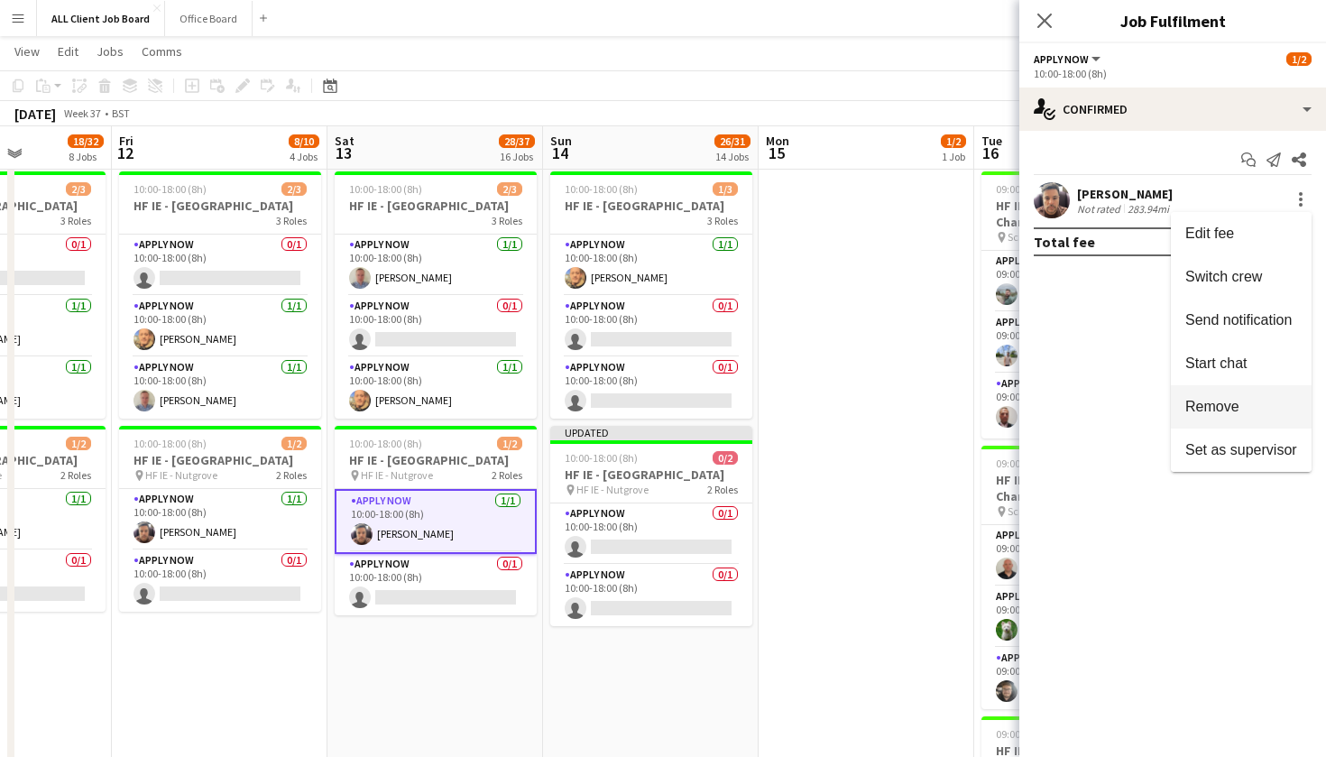
click at [1262, 394] on button "Remove" at bounding box center [1241, 406] width 141 height 43
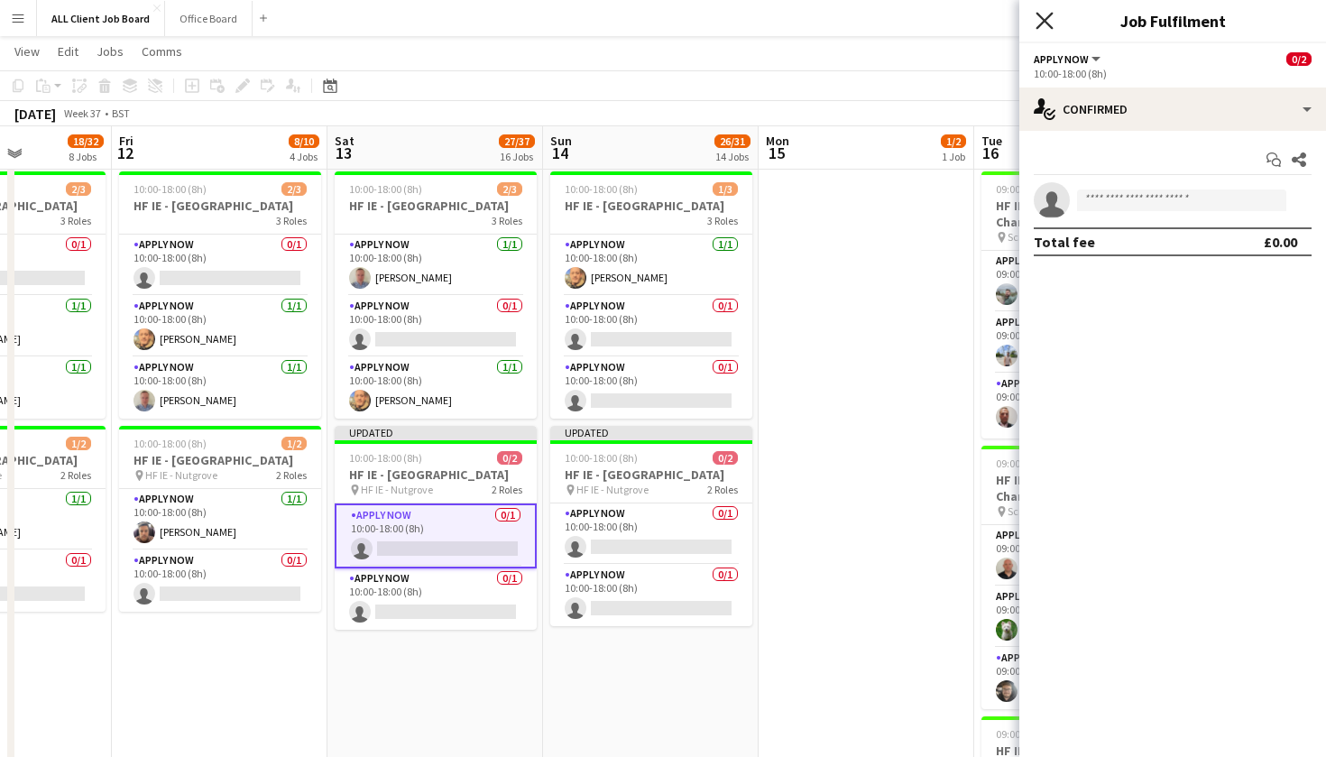
click at [1044, 29] on icon "Close pop-in" at bounding box center [1044, 20] width 17 height 17
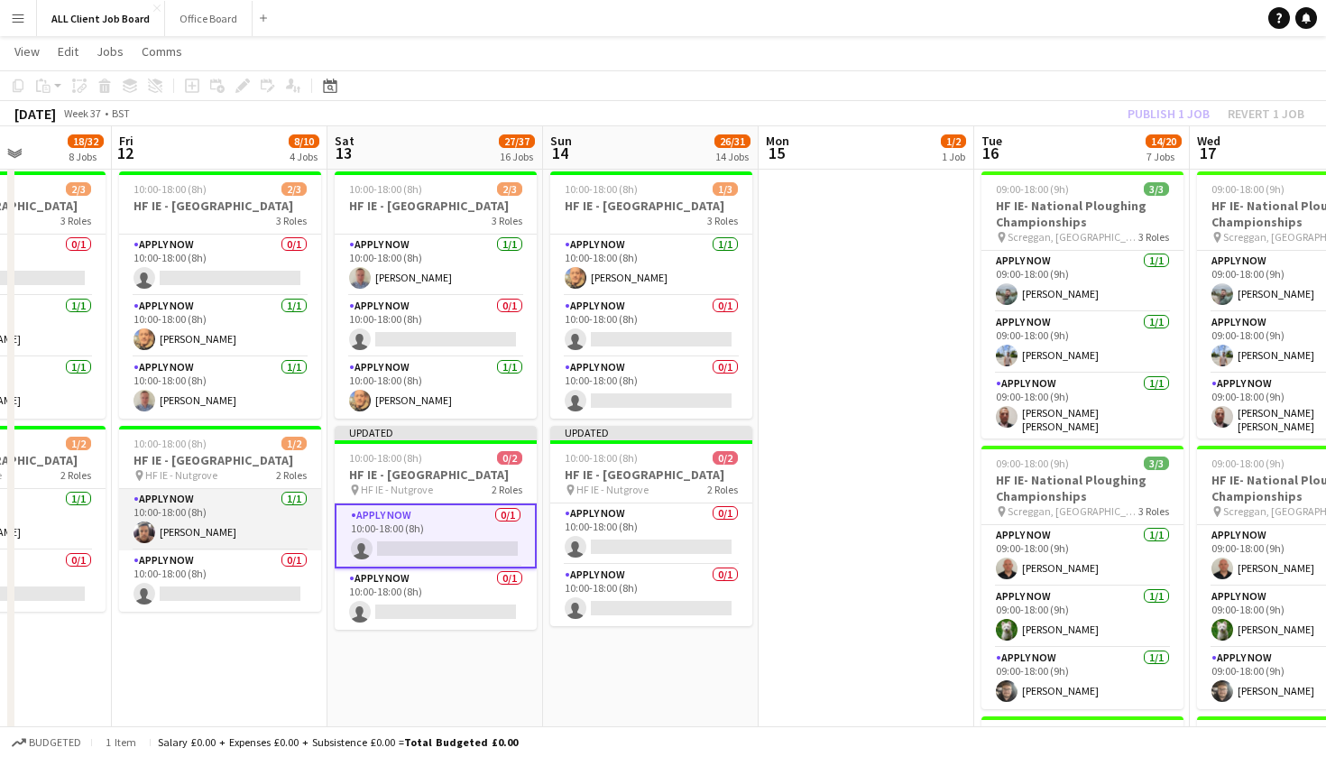
click at [221, 550] on app-card-role "APPLY NOW [DATE] 10:00-18:00 (8h) [PERSON_NAME]" at bounding box center [220, 519] width 202 height 61
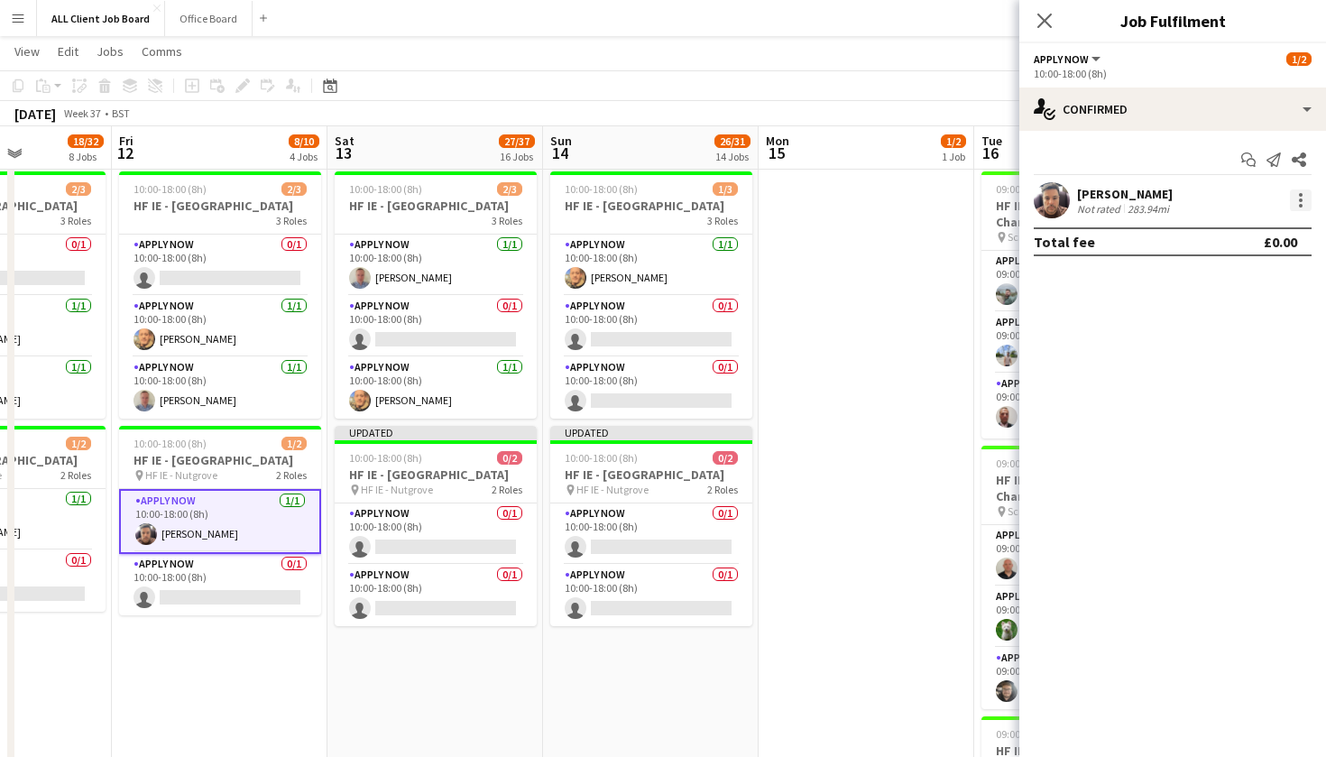
click at [1299, 198] on div at bounding box center [1301, 200] width 4 height 4
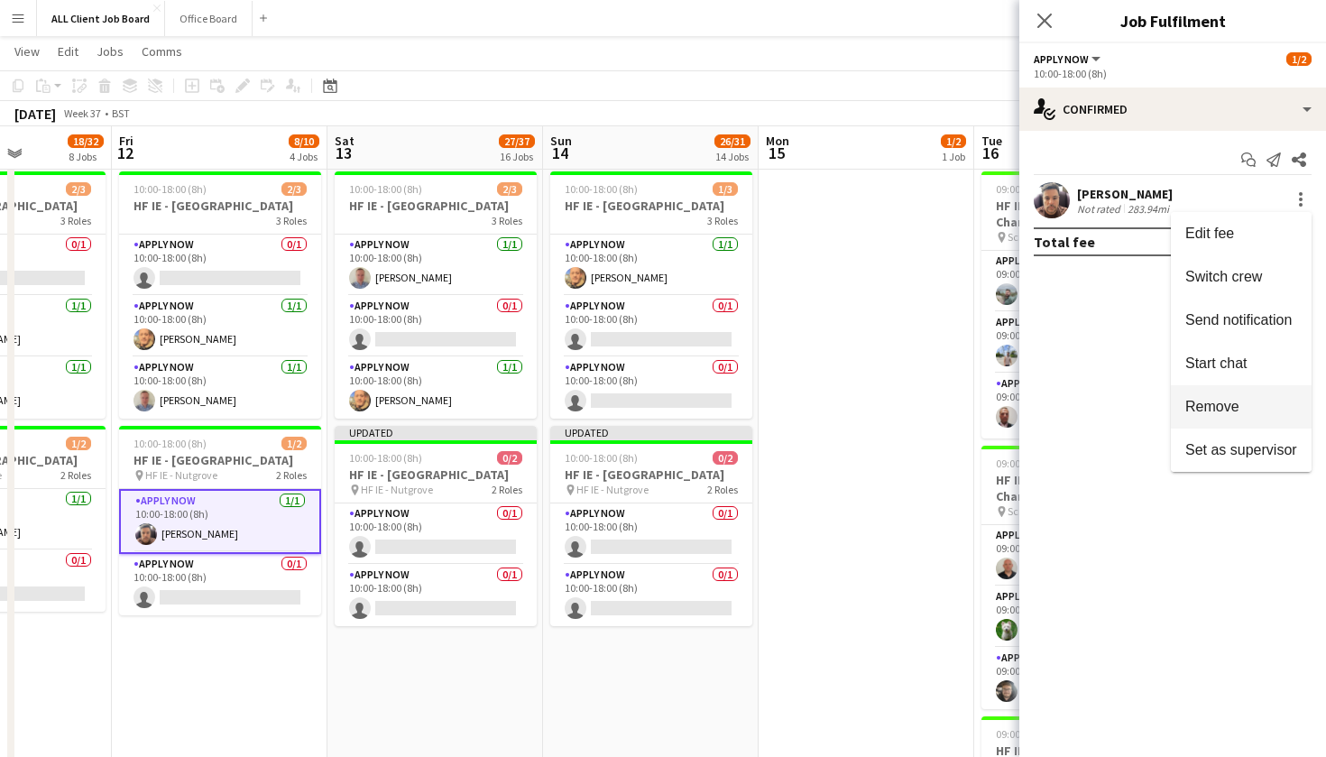
click at [1270, 410] on span "Remove" at bounding box center [1241, 407] width 112 height 16
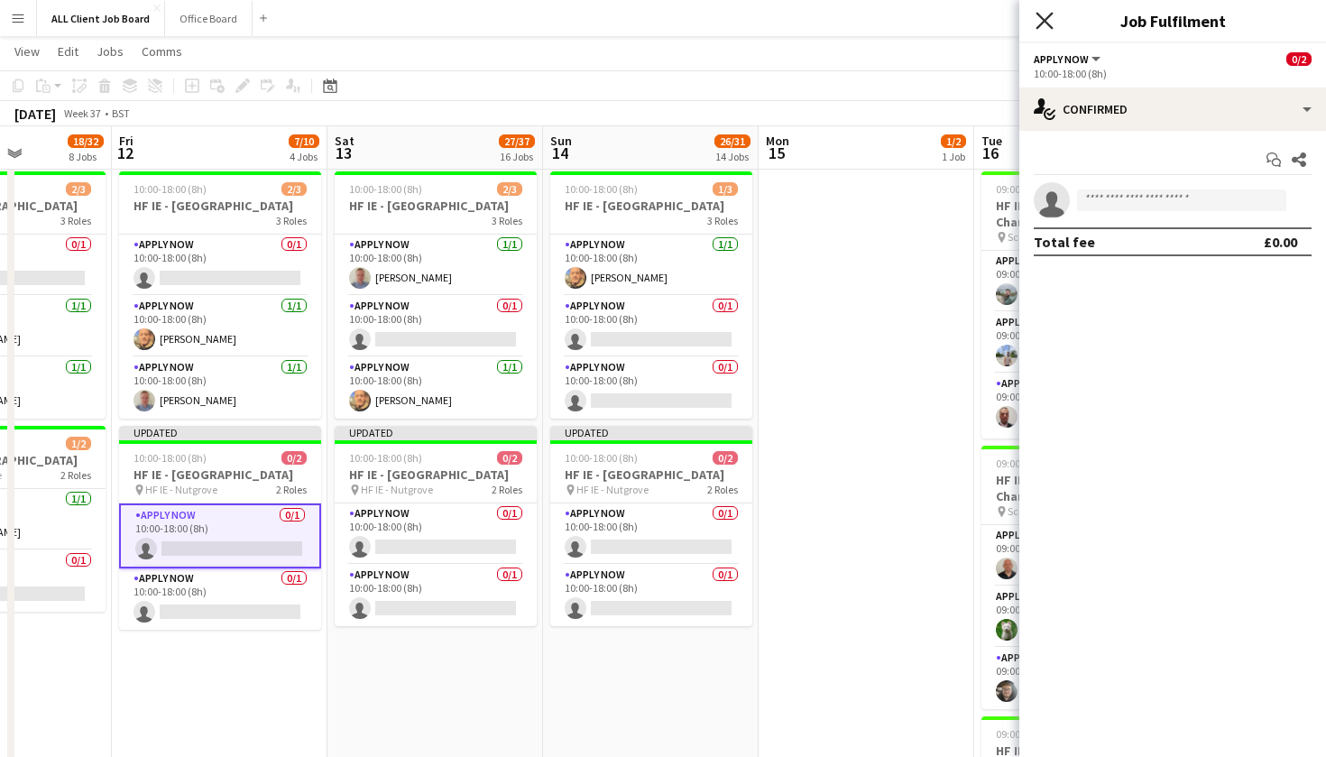
click at [1038, 25] on icon "Close pop-in" at bounding box center [1044, 20] width 17 height 17
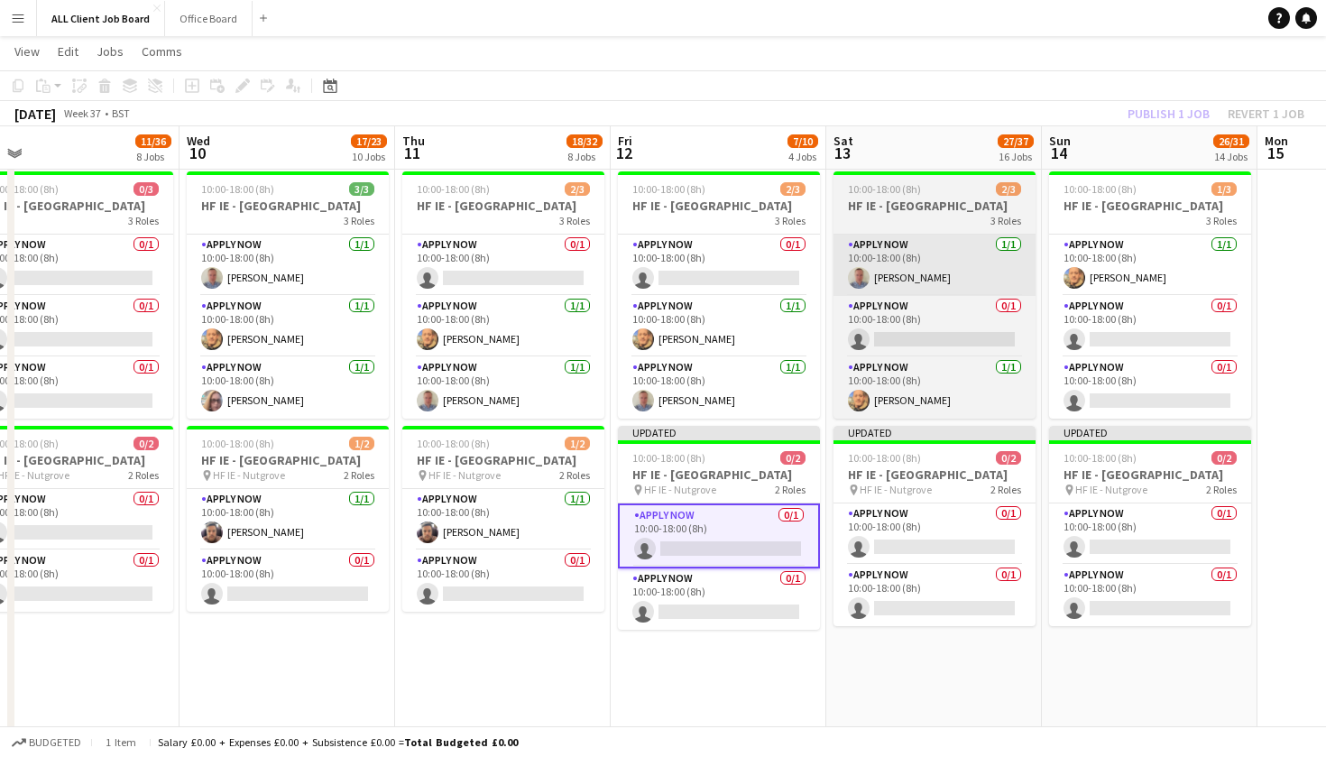
scroll to position [0, 457]
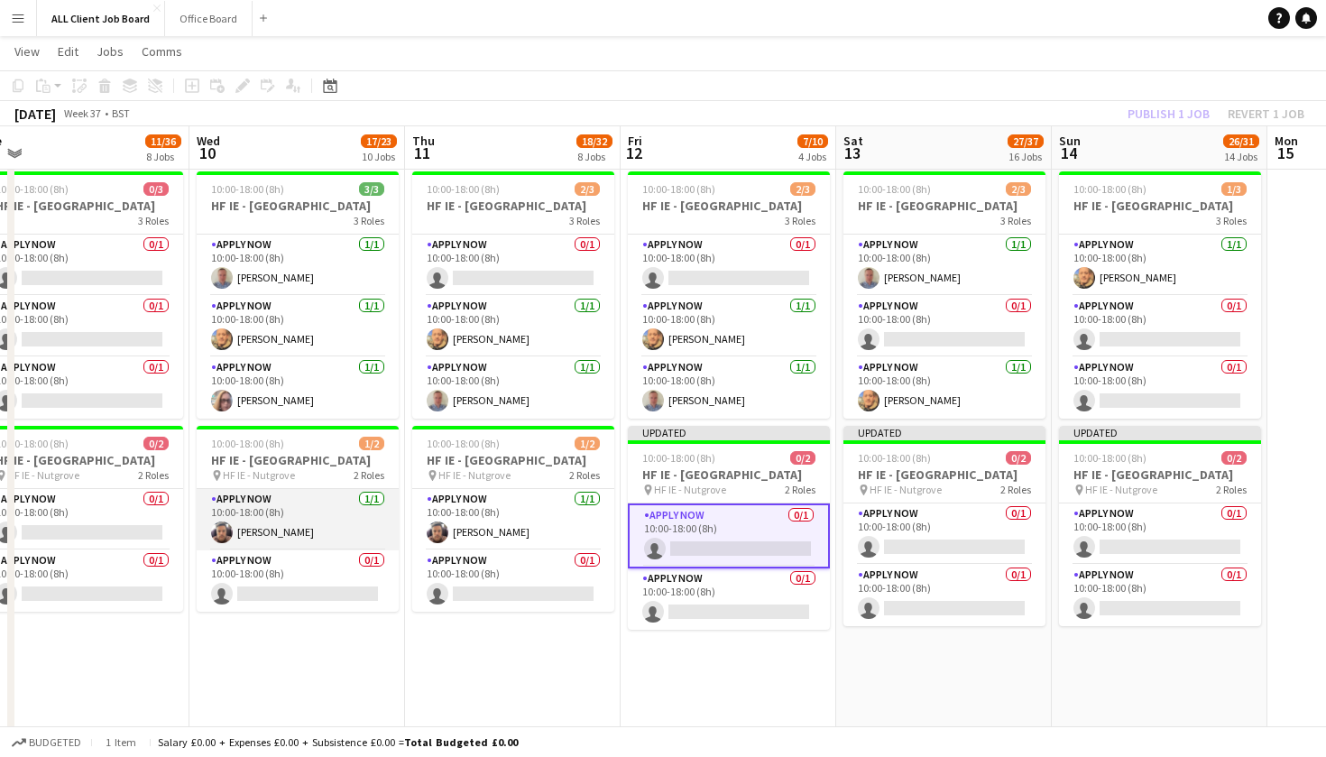
click at [290, 550] on app-card-role "APPLY NOW [DATE] 10:00-18:00 (8h) [PERSON_NAME]" at bounding box center [298, 519] width 202 height 61
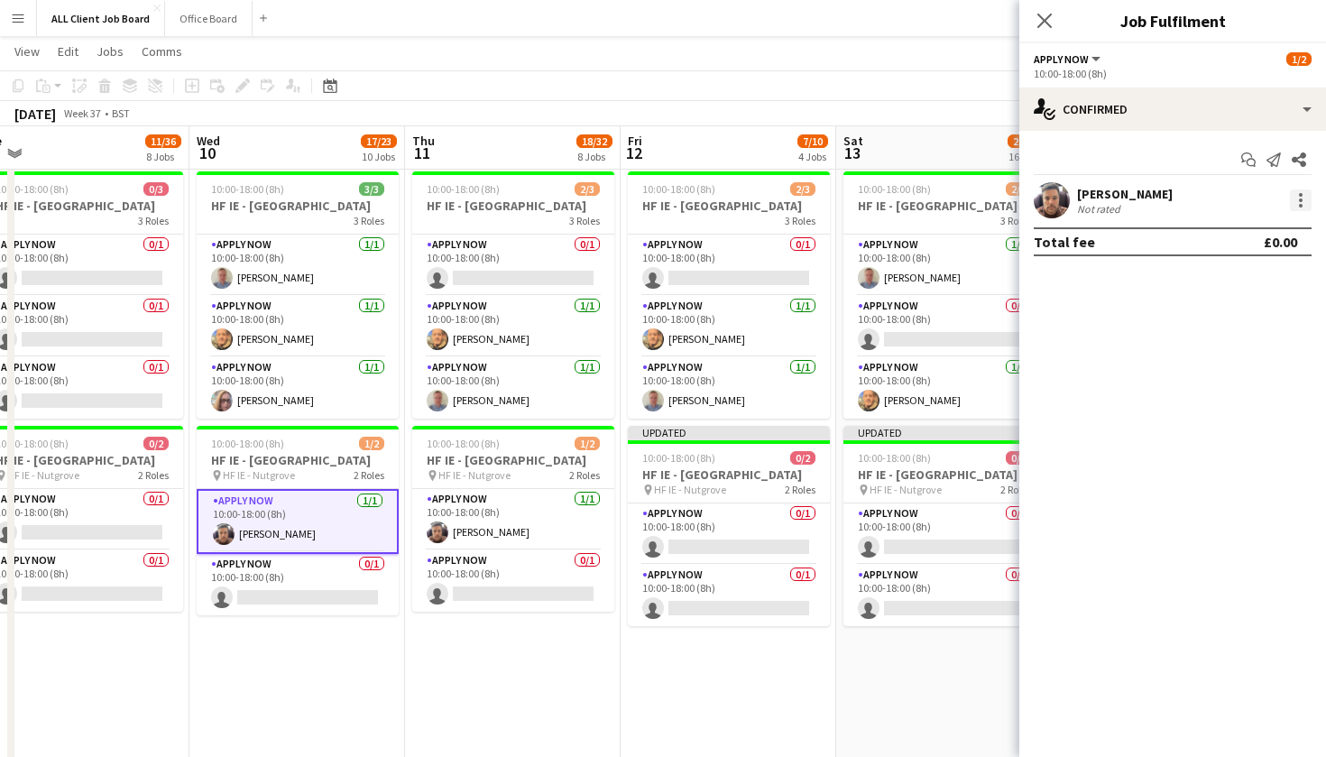
click at [1303, 202] on div at bounding box center [1301, 200] width 22 height 22
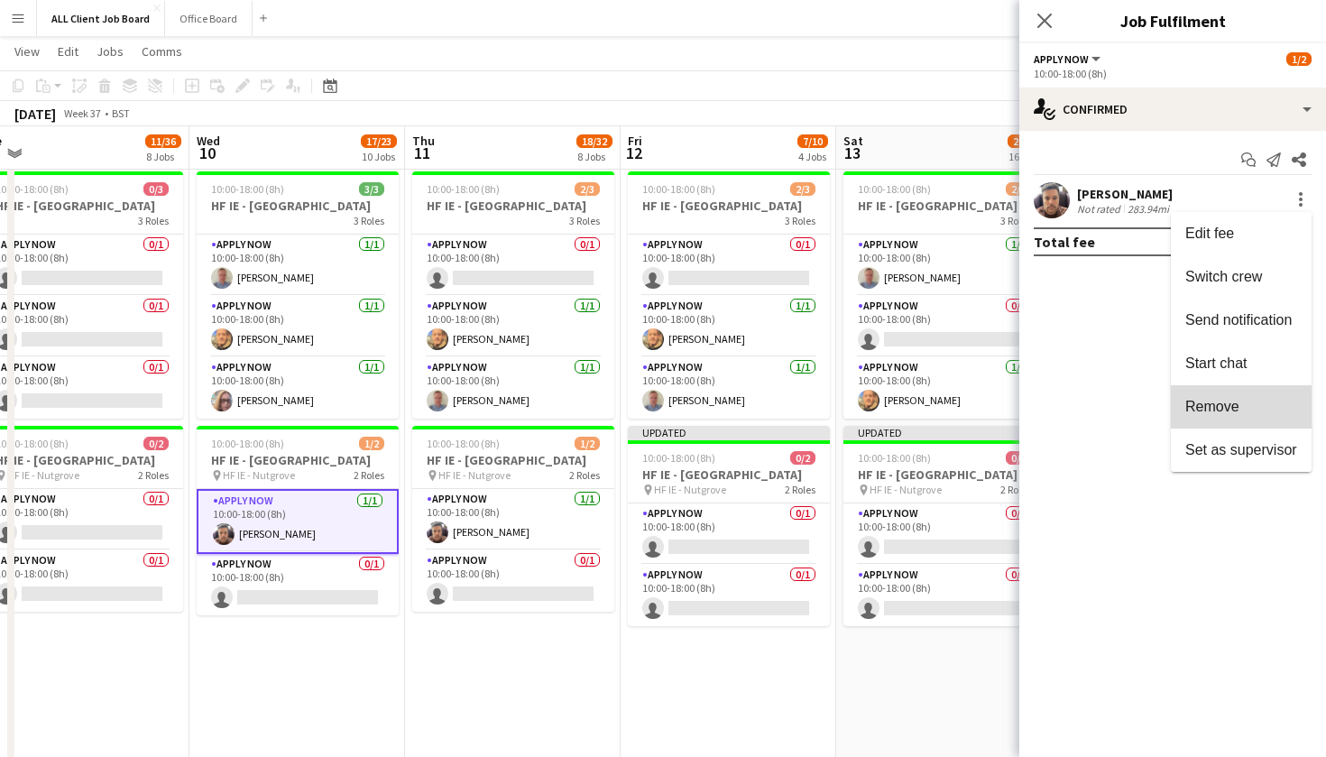
click at [1248, 417] on button "Remove" at bounding box center [1241, 406] width 141 height 43
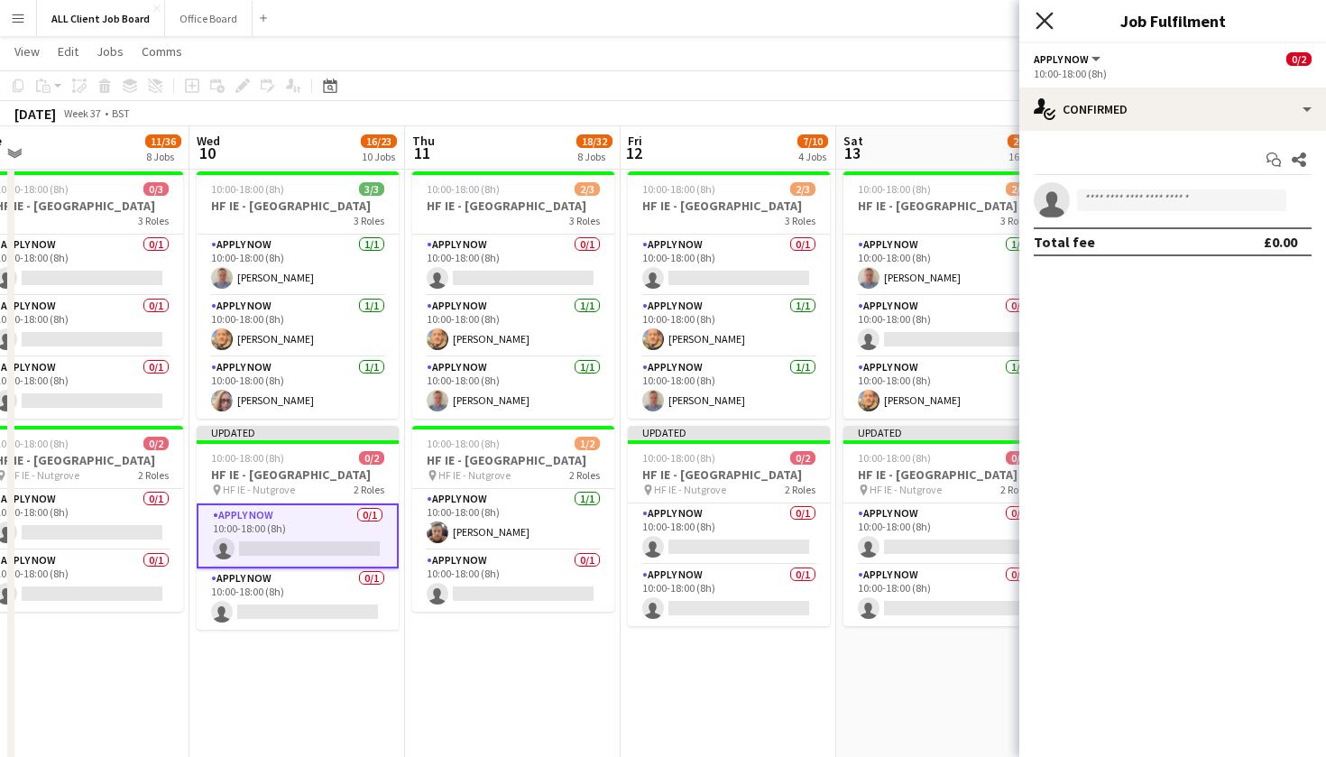
click at [1048, 25] on icon at bounding box center [1044, 20] width 17 height 17
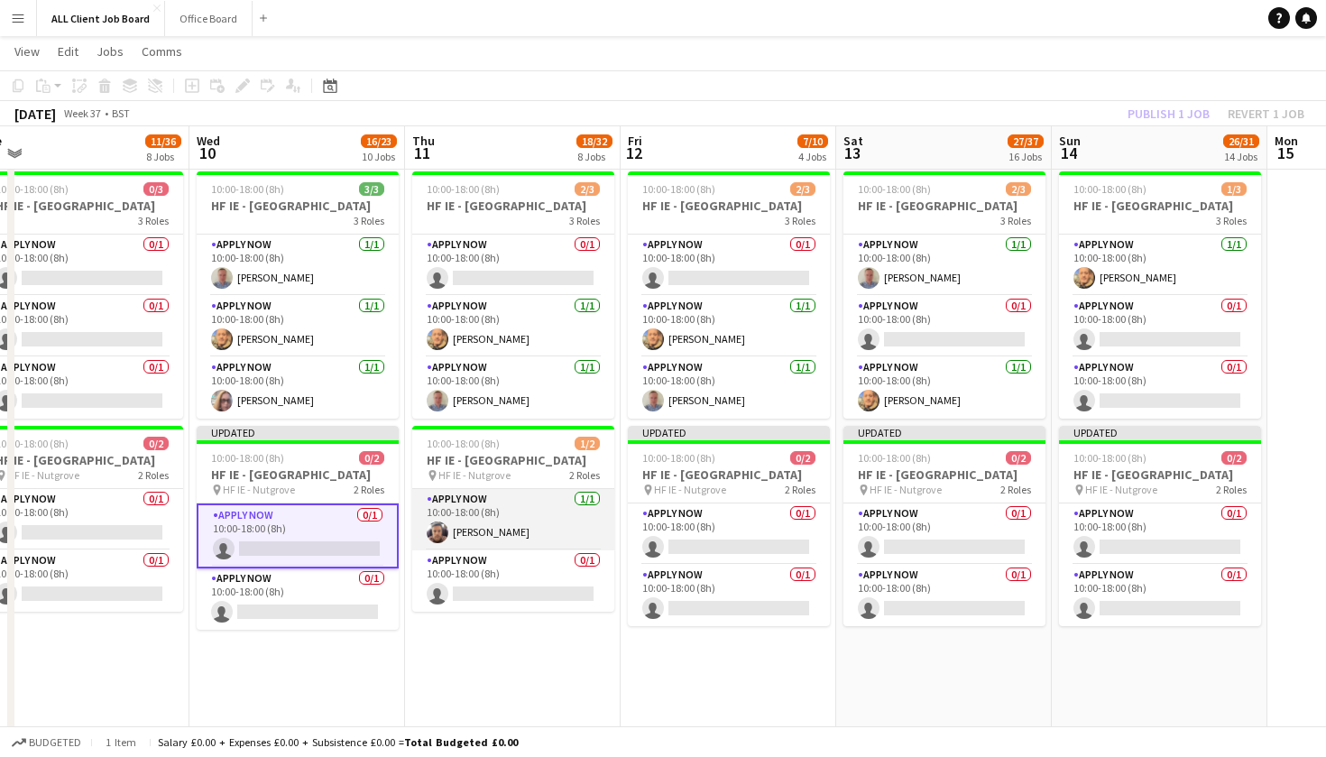
click at [511, 550] on app-card-role "APPLY NOW [DATE] 10:00-18:00 (8h) [PERSON_NAME]" at bounding box center [513, 519] width 202 height 61
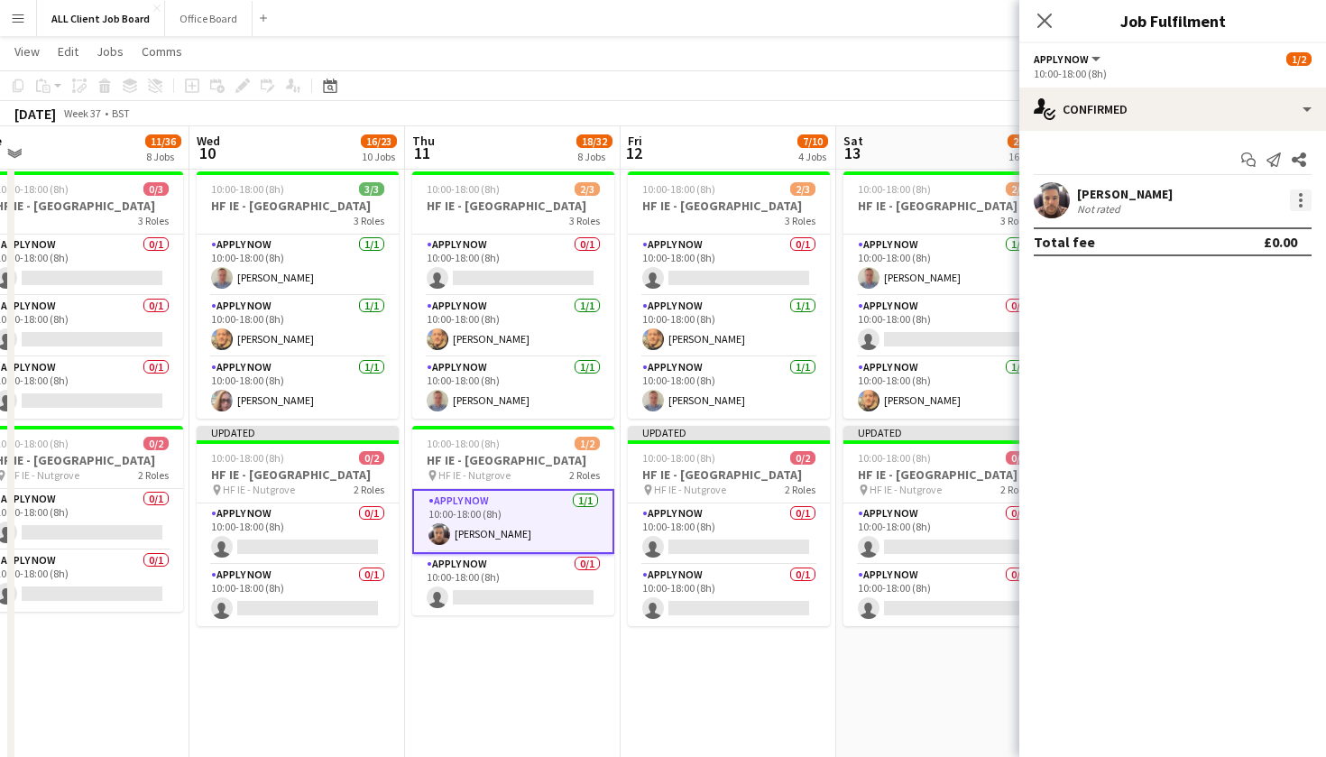
click at [1300, 202] on div at bounding box center [1301, 200] width 22 height 22
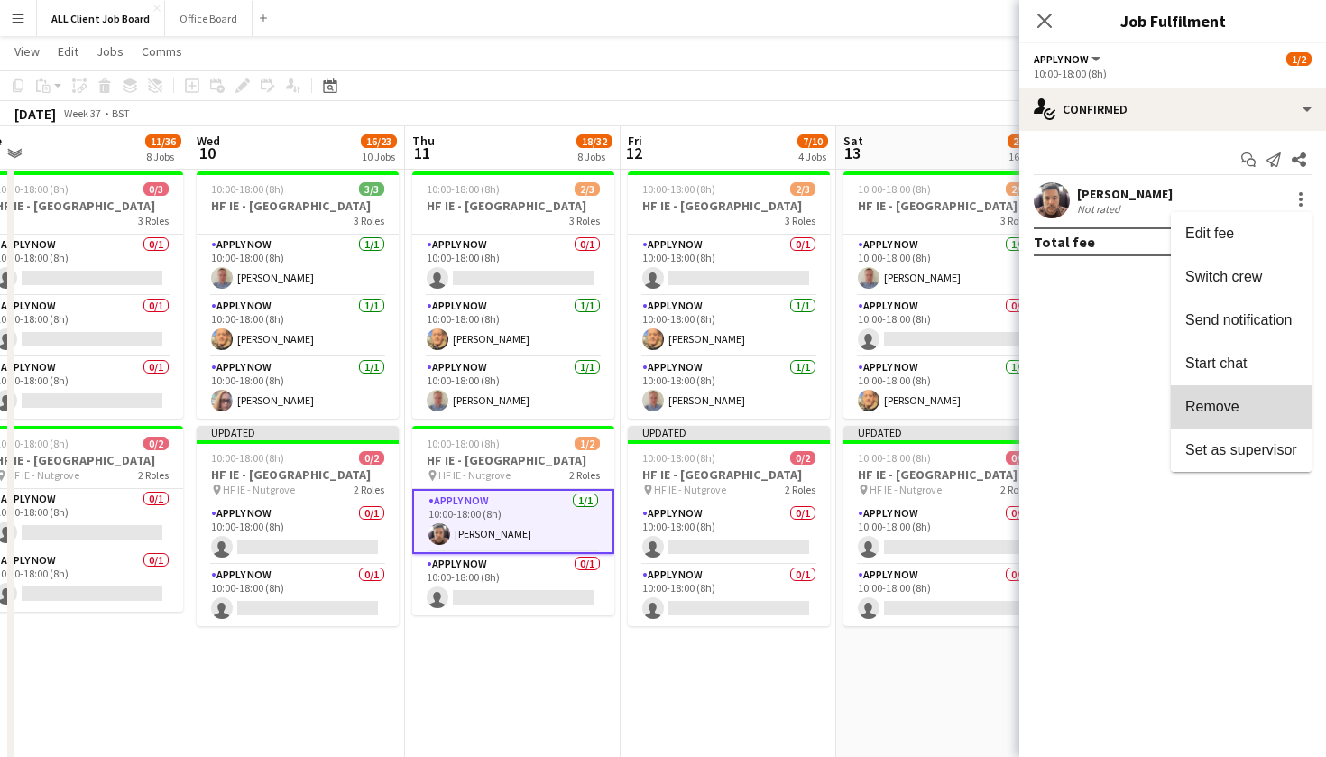
click at [1260, 404] on span "Remove" at bounding box center [1241, 407] width 112 height 16
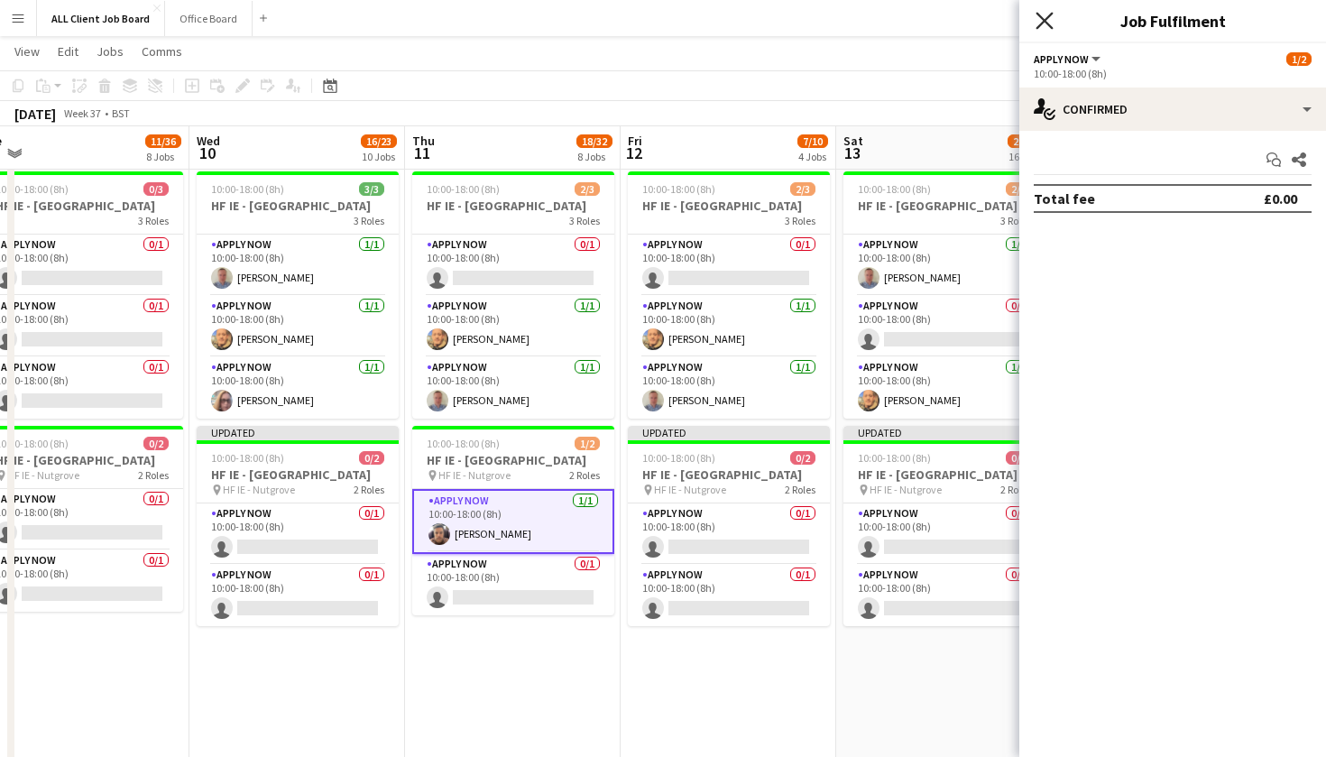
click at [1046, 22] on icon at bounding box center [1044, 20] width 17 height 17
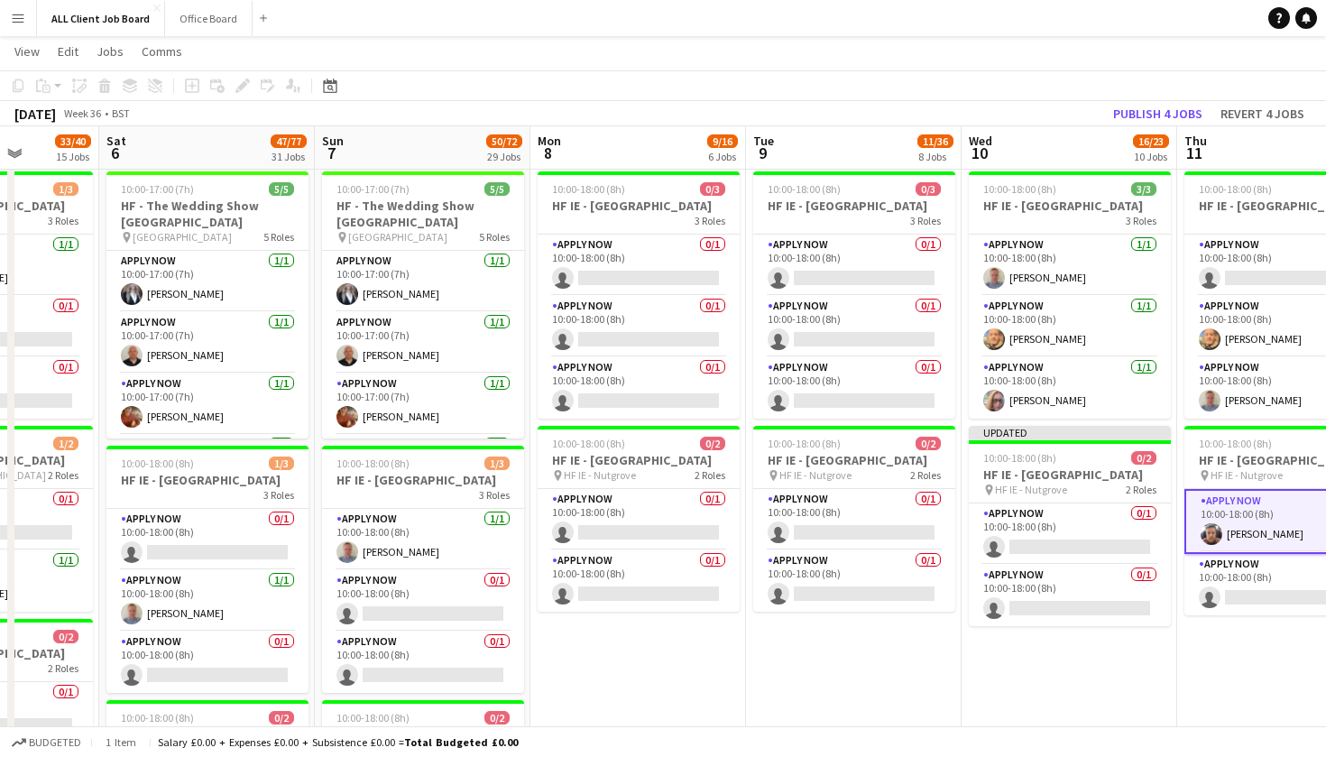
scroll to position [0, 546]
click at [1156, 115] on button "Publish 4 jobs" at bounding box center [1158, 113] width 104 height 23
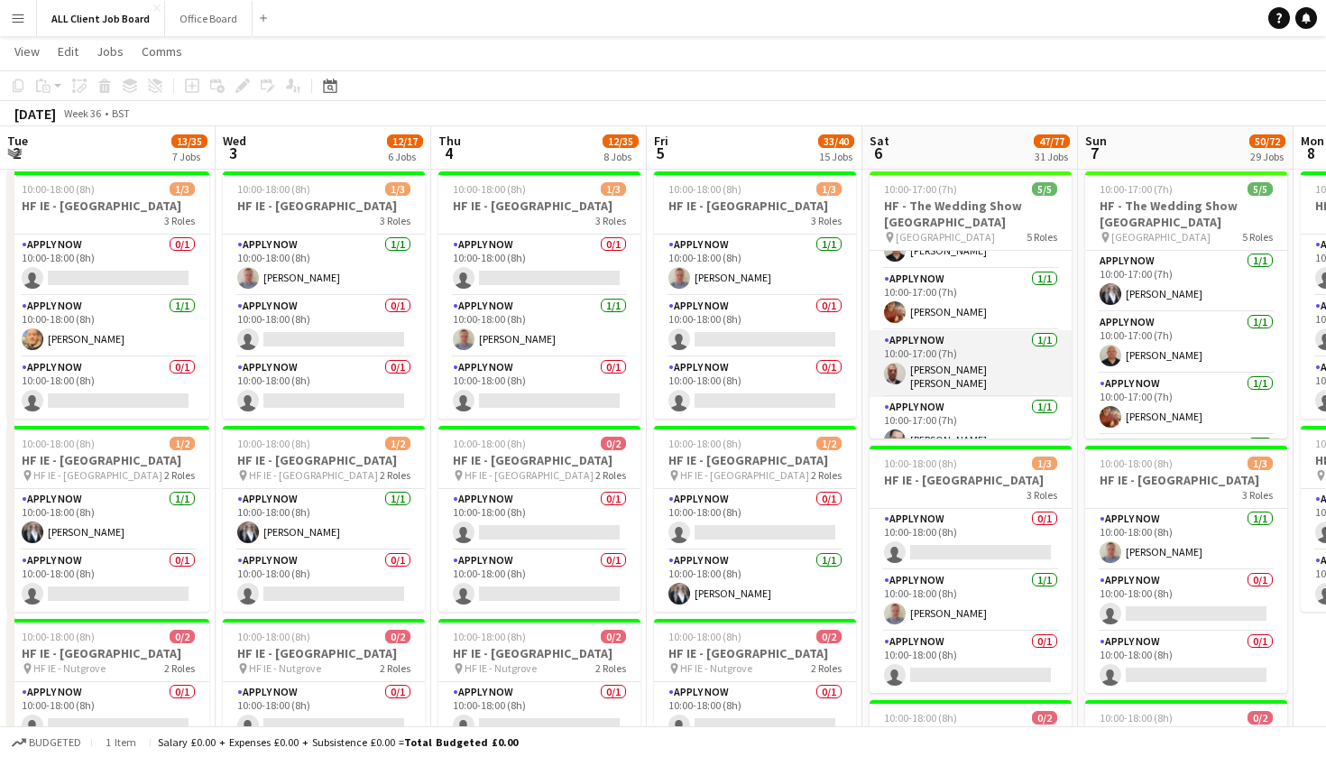
scroll to position [103, 0]
